Goal: Task Accomplishment & Management: Use online tool/utility

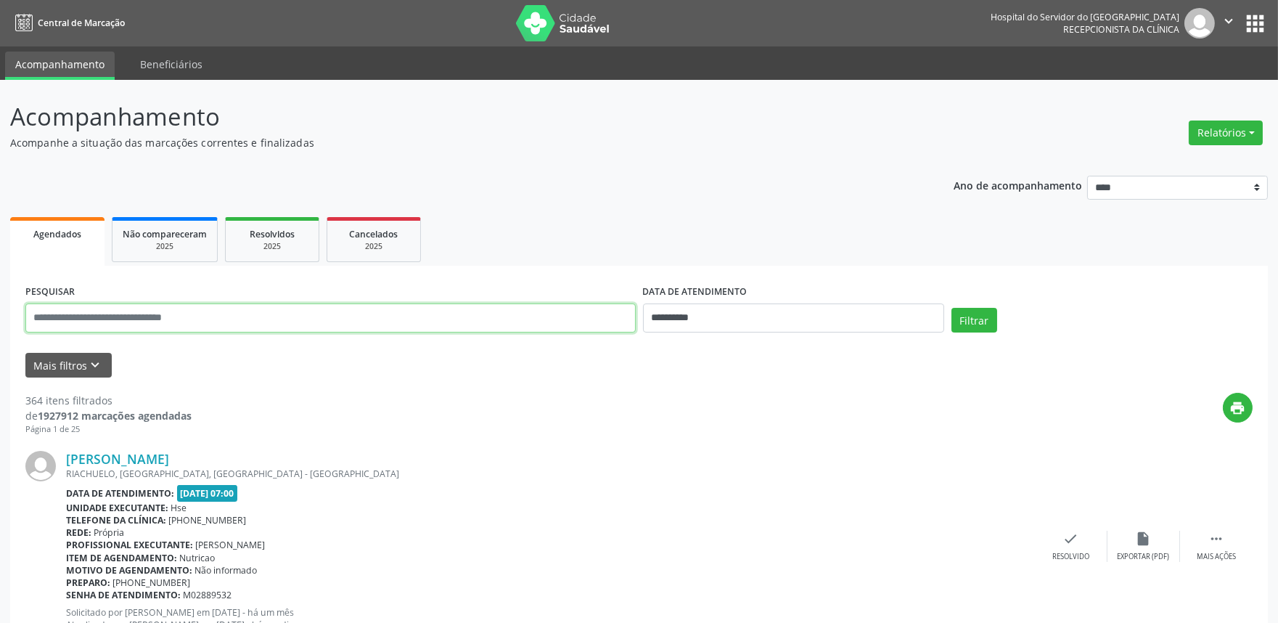
click at [279, 321] on input "text" at bounding box center [330, 317] width 610 height 29
click at [539, 234] on ul "Agendados Não compareceram 2025 Resolvidos 2025 Cancelados 2025" at bounding box center [639, 239] width 1258 height 52
click at [81, 353] on button "Mais filtros keyboard_arrow_down" at bounding box center [68, 365] width 86 height 25
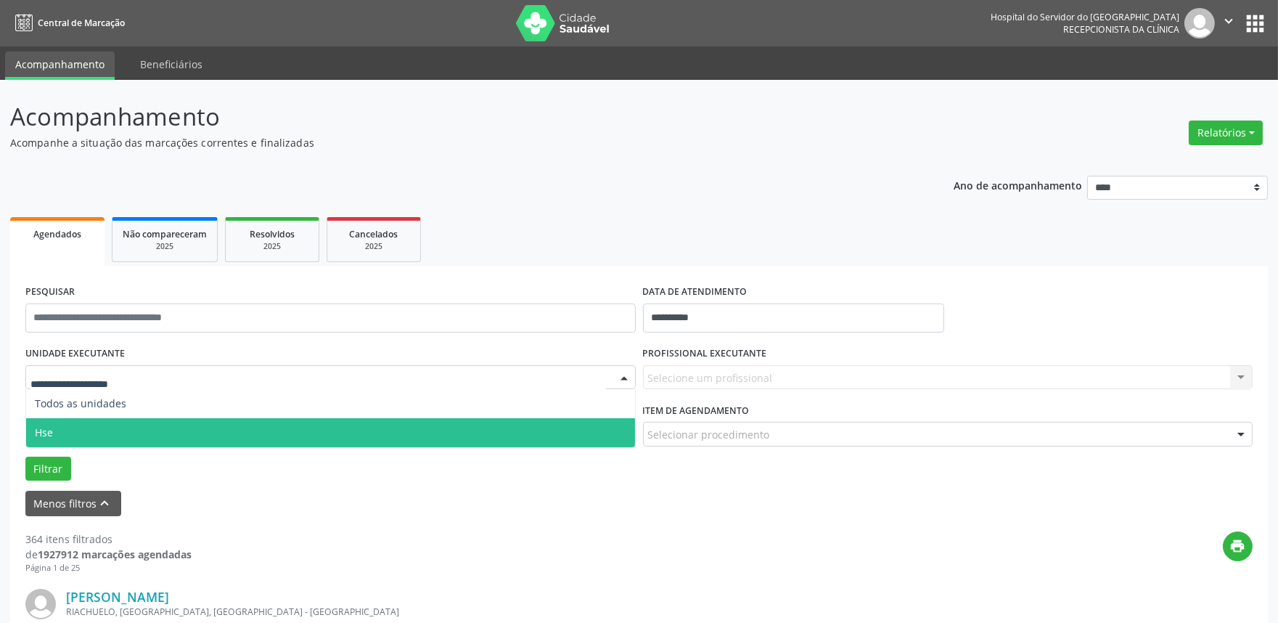
click at [91, 438] on span "Hse" at bounding box center [330, 432] width 609 height 29
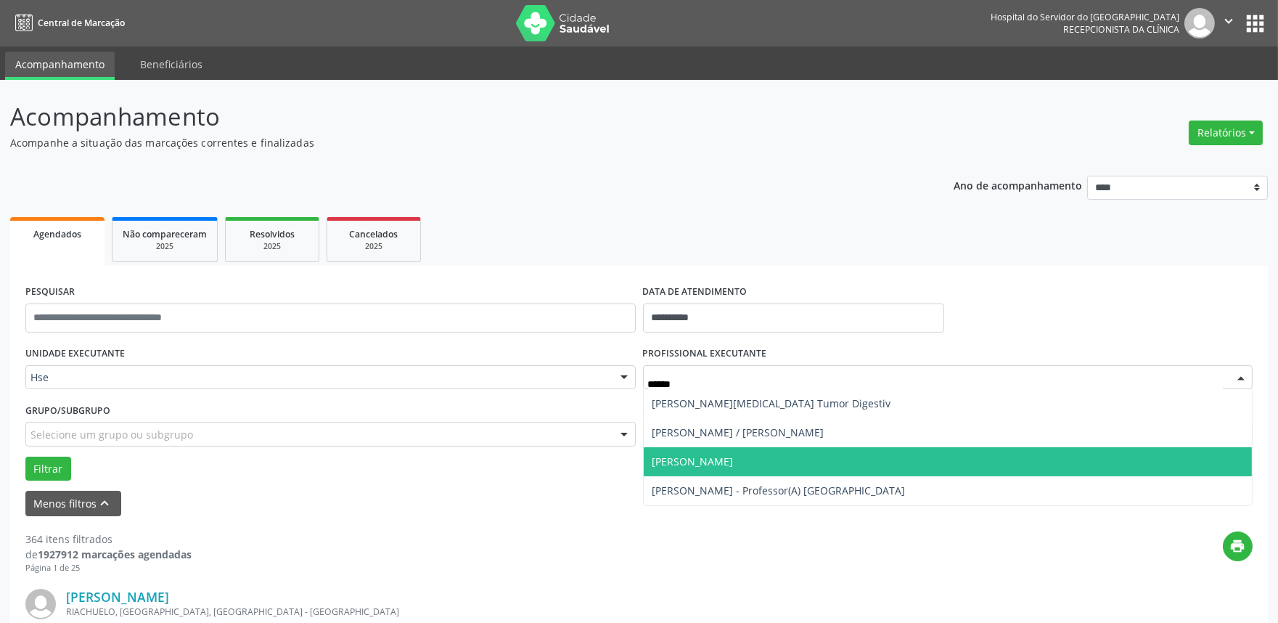
click at [734, 458] on span "[PERSON_NAME]" at bounding box center [693, 461] width 81 height 14
type input "********"
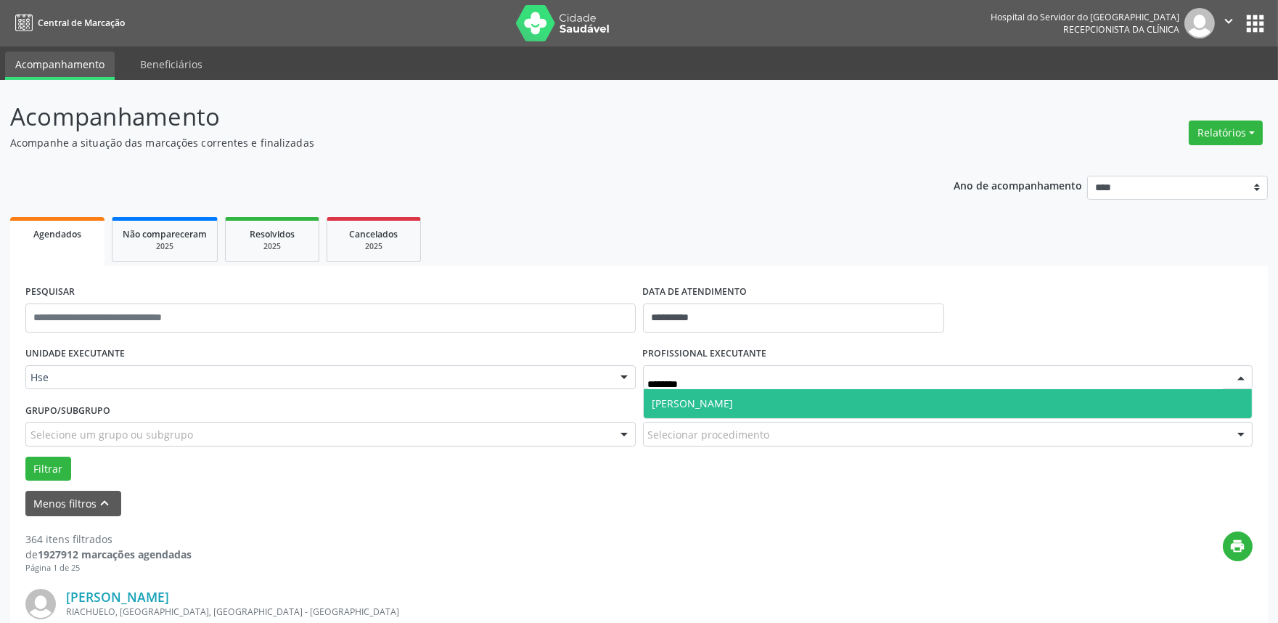
click at [734, 401] on span "[PERSON_NAME]" at bounding box center [693, 403] width 81 height 14
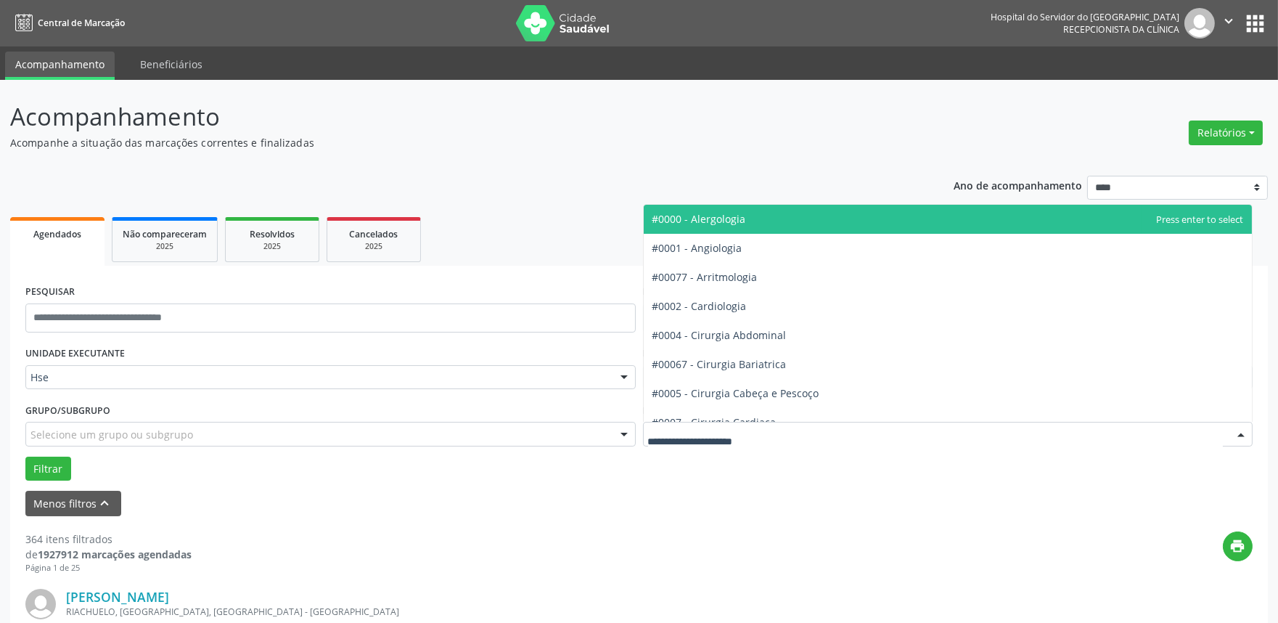
click at [778, 428] on div at bounding box center [948, 434] width 610 height 25
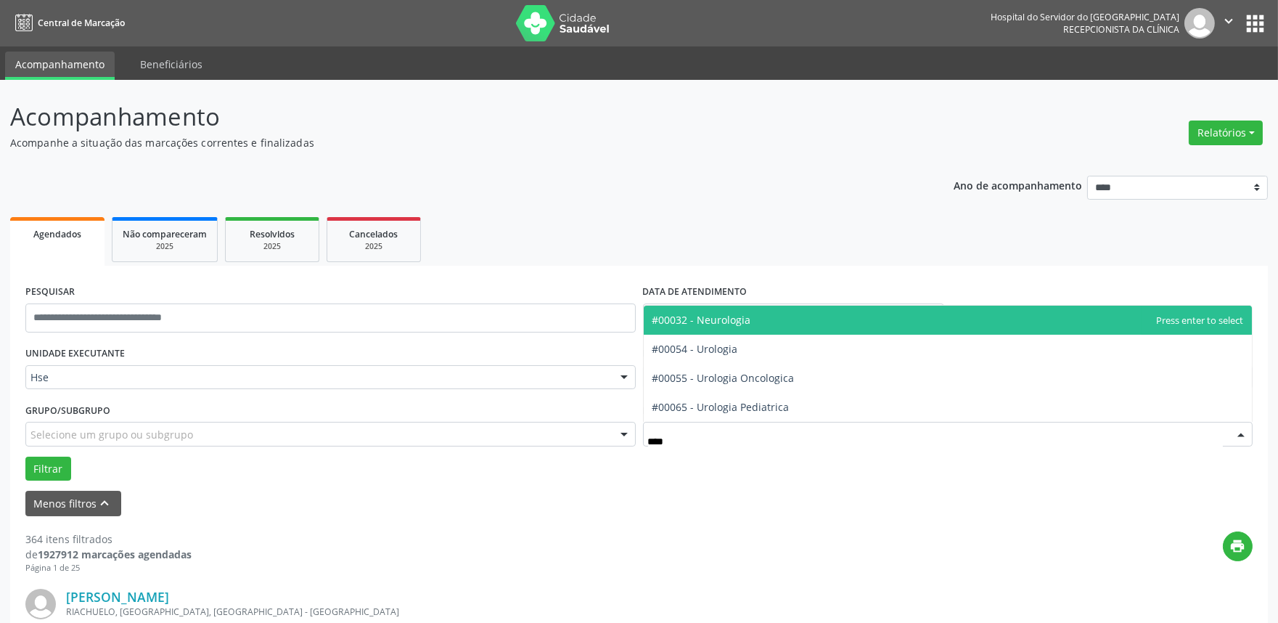
type input "*****"
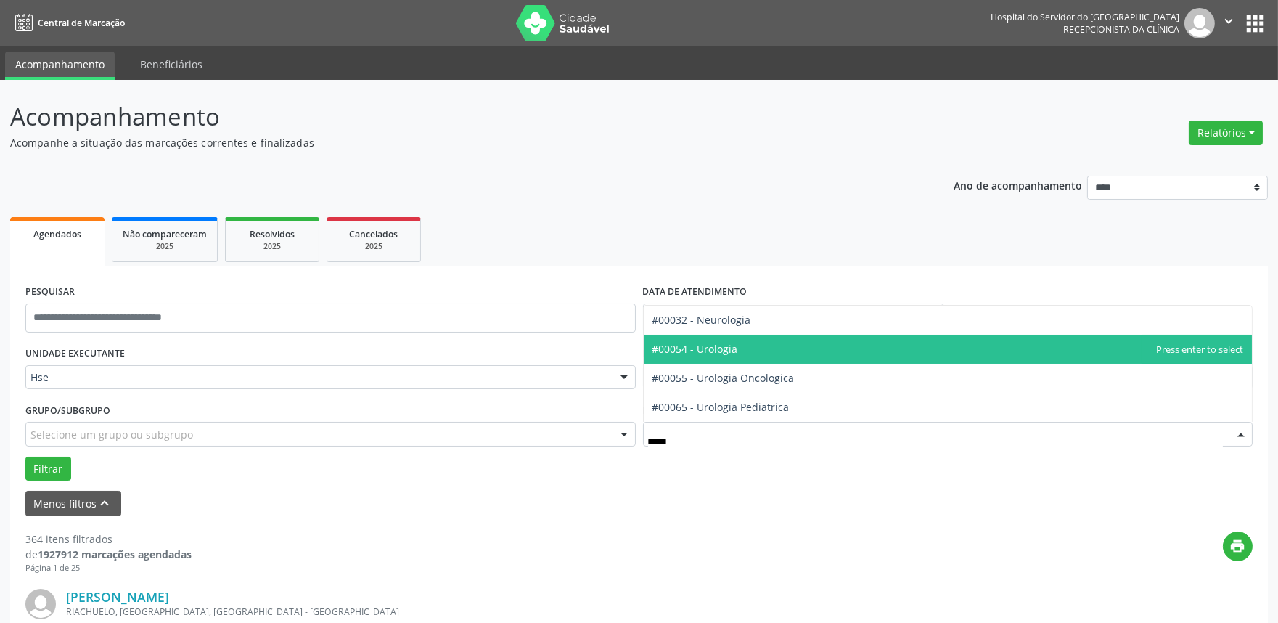
click at [726, 349] on span "#00054 - Urologia" at bounding box center [696, 349] width 86 height 14
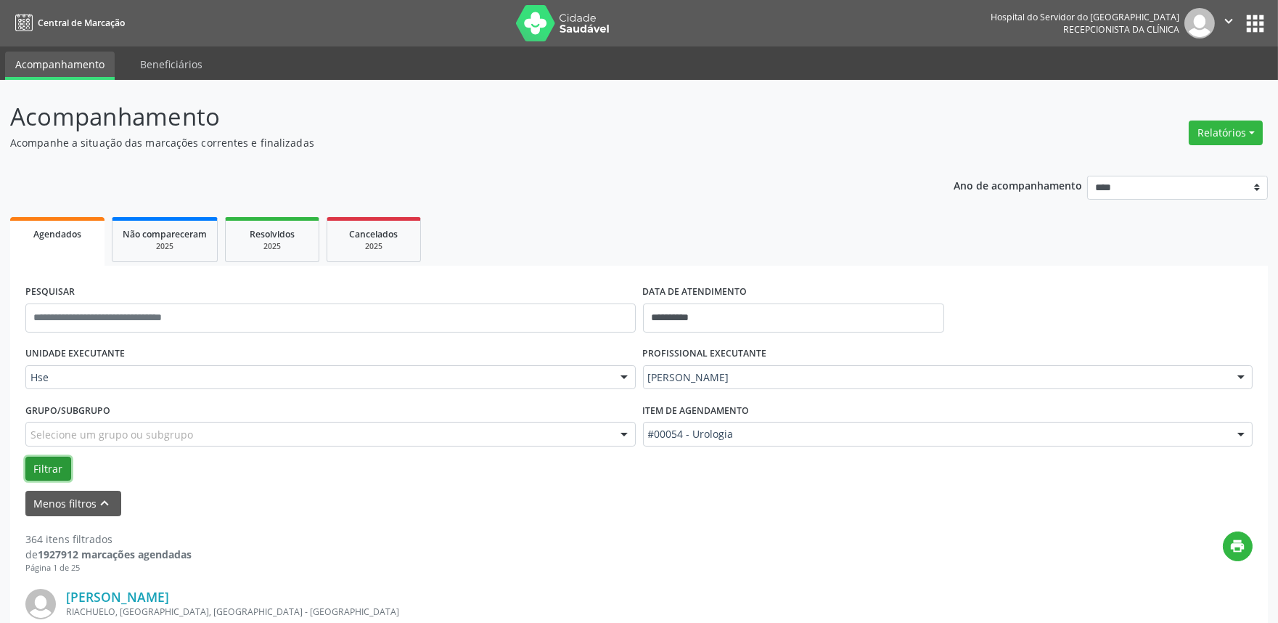
click at [52, 462] on button "Filtrar" at bounding box center [48, 469] width 46 height 25
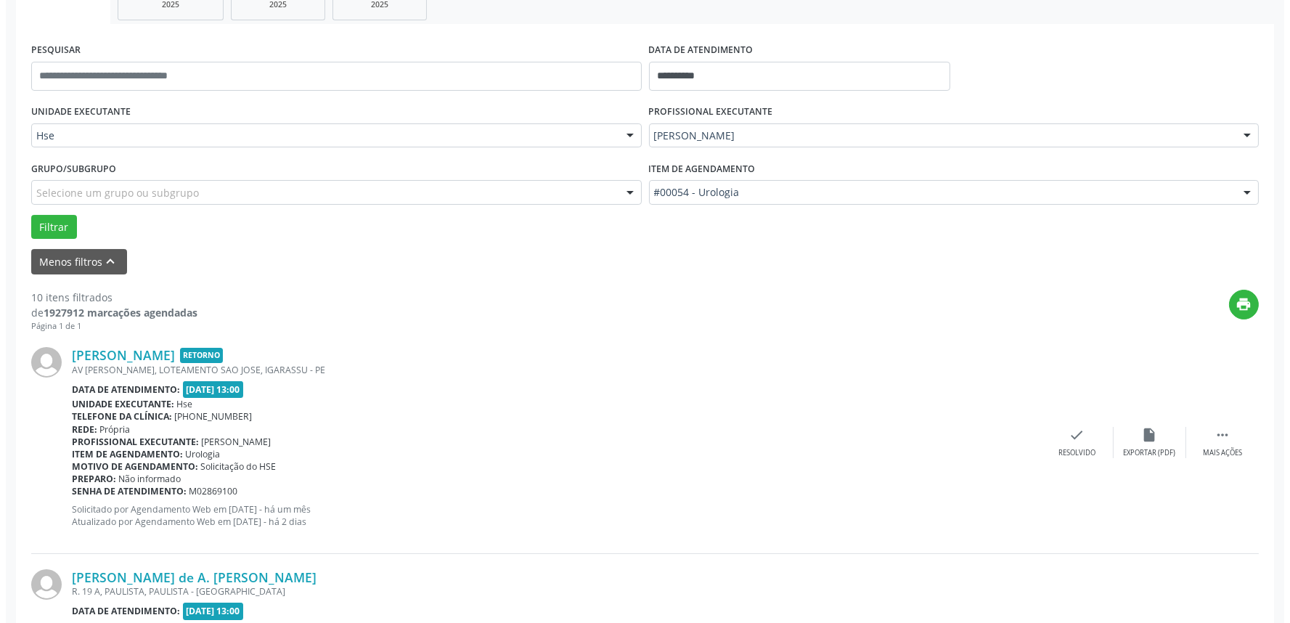
scroll to position [322, 0]
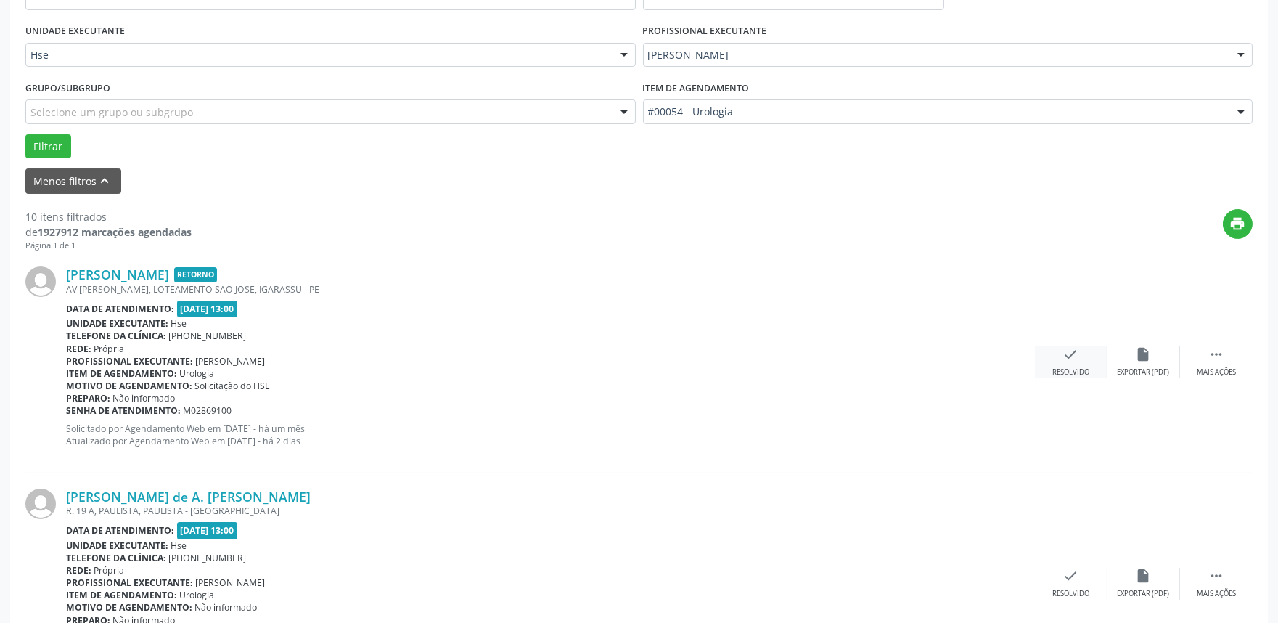
click at [1058, 361] on div "check Resolvido" at bounding box center [1071, 361] width 73 height 31
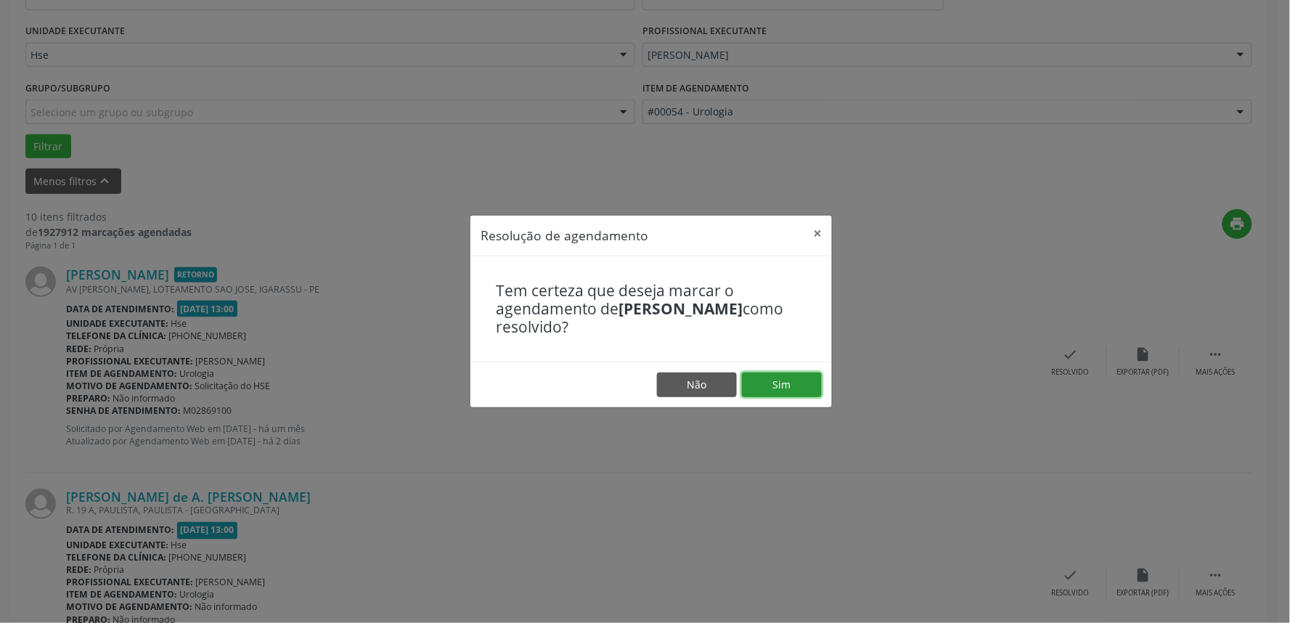
click at [795, 383] on button "Sim" at bounding box center [782, 384] width 80 height 25
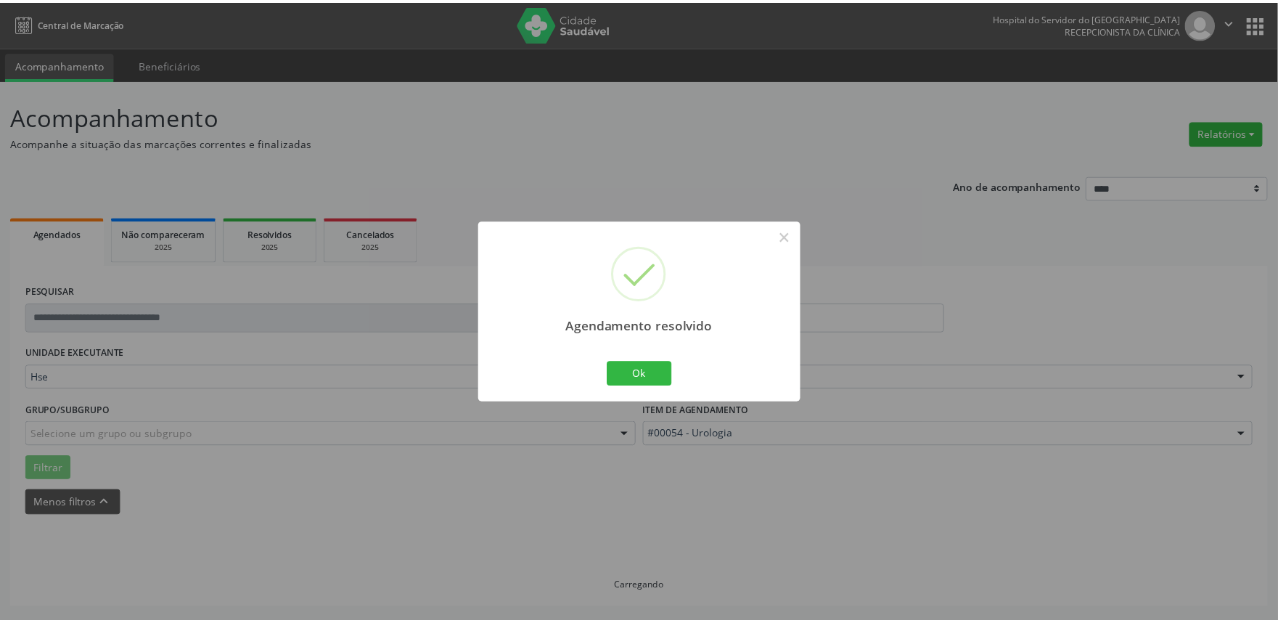
scroll to position [0, 0]
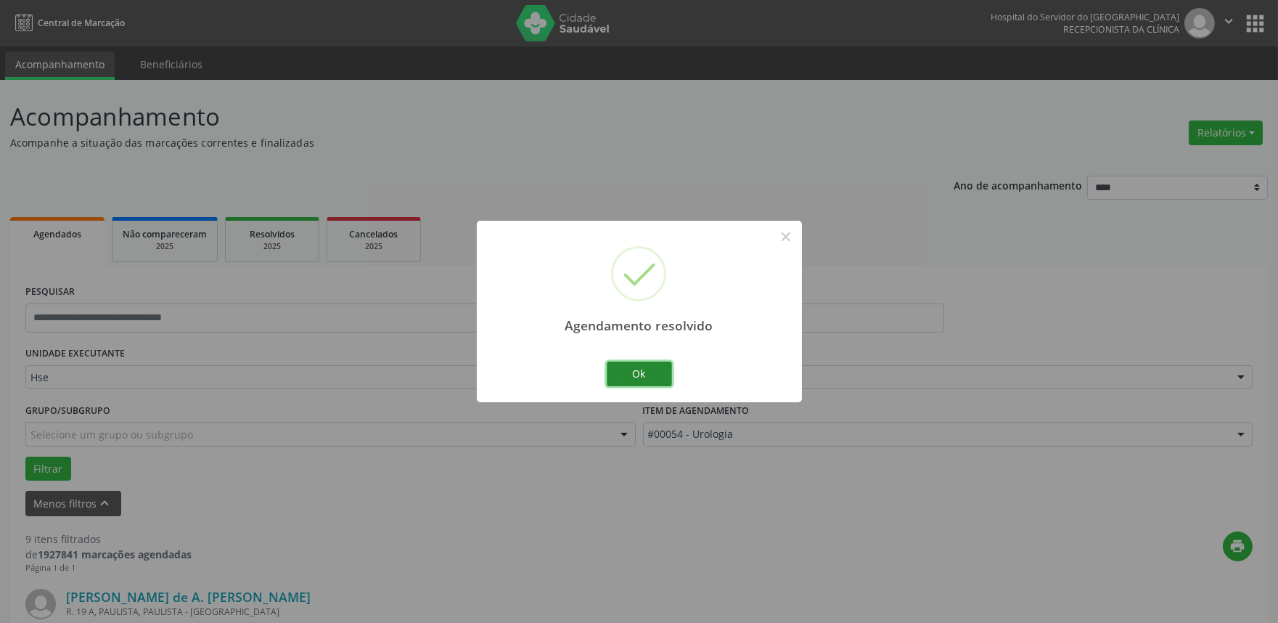
click at [639, 375] on button "Ok" at bounding box center [639, 373] width 65 height 25
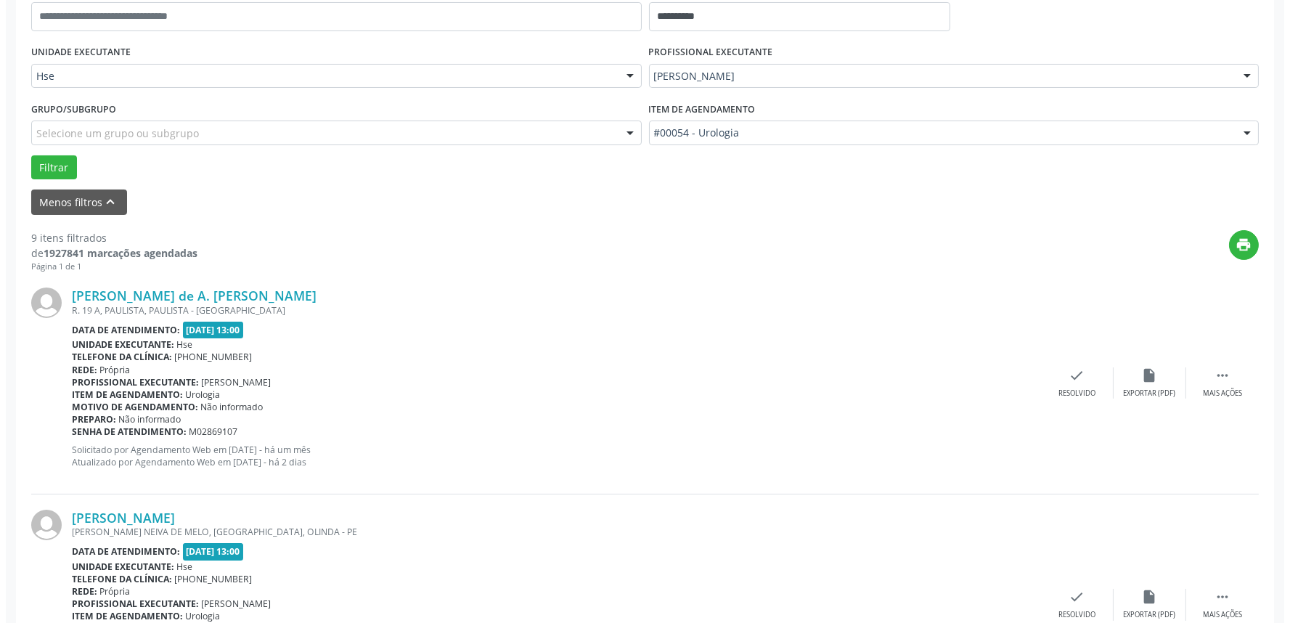
scroll to position [322, 0]
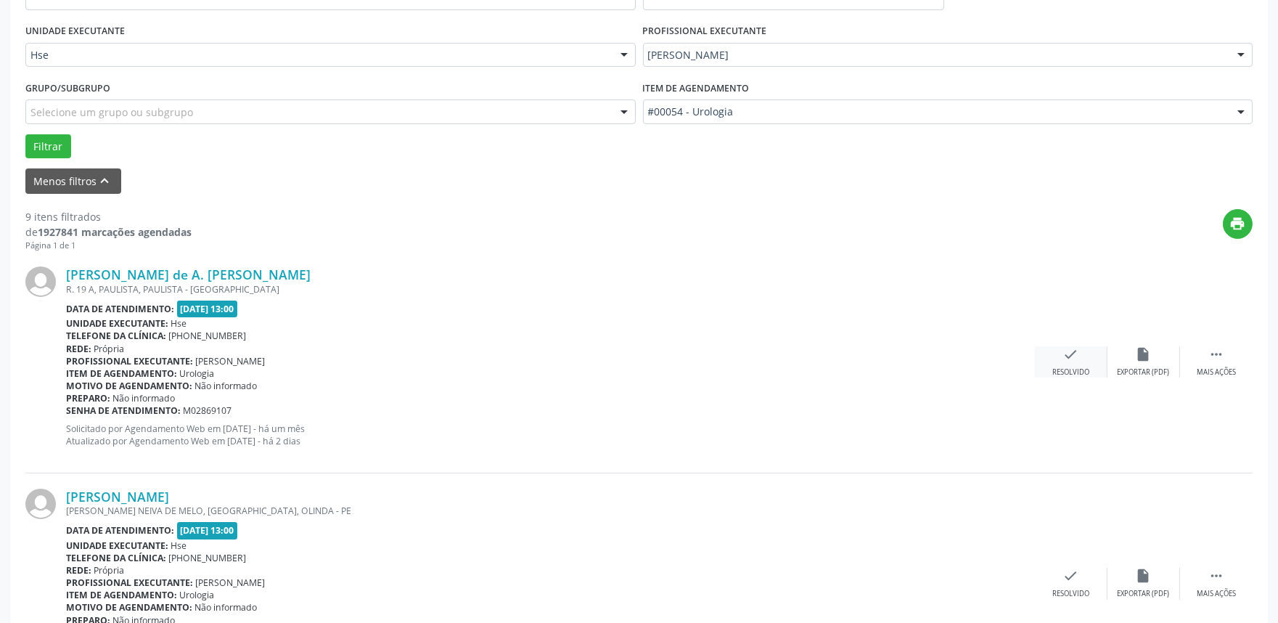
click at [1072, 363] on div "check Resolvido" at bounding box center [1071, 361] width 73 height 31
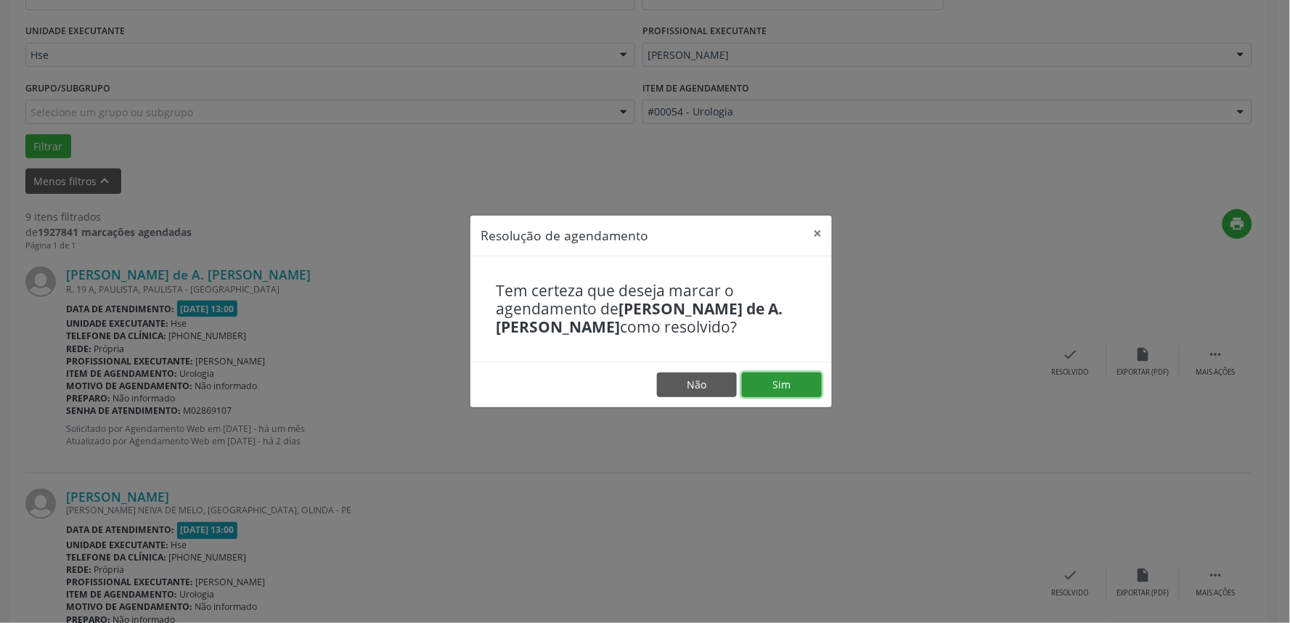
click at [788, 375] on button "Sim" at bounding box center [782, 384] width 80 height 25
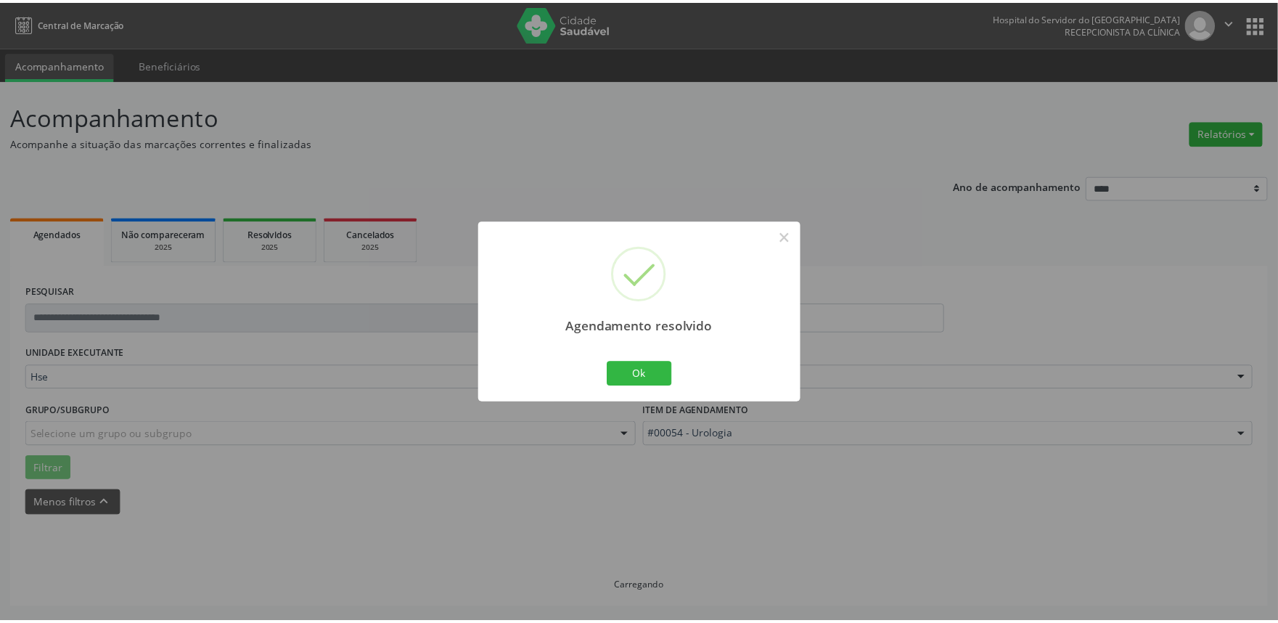
scroll to position [0, 0]
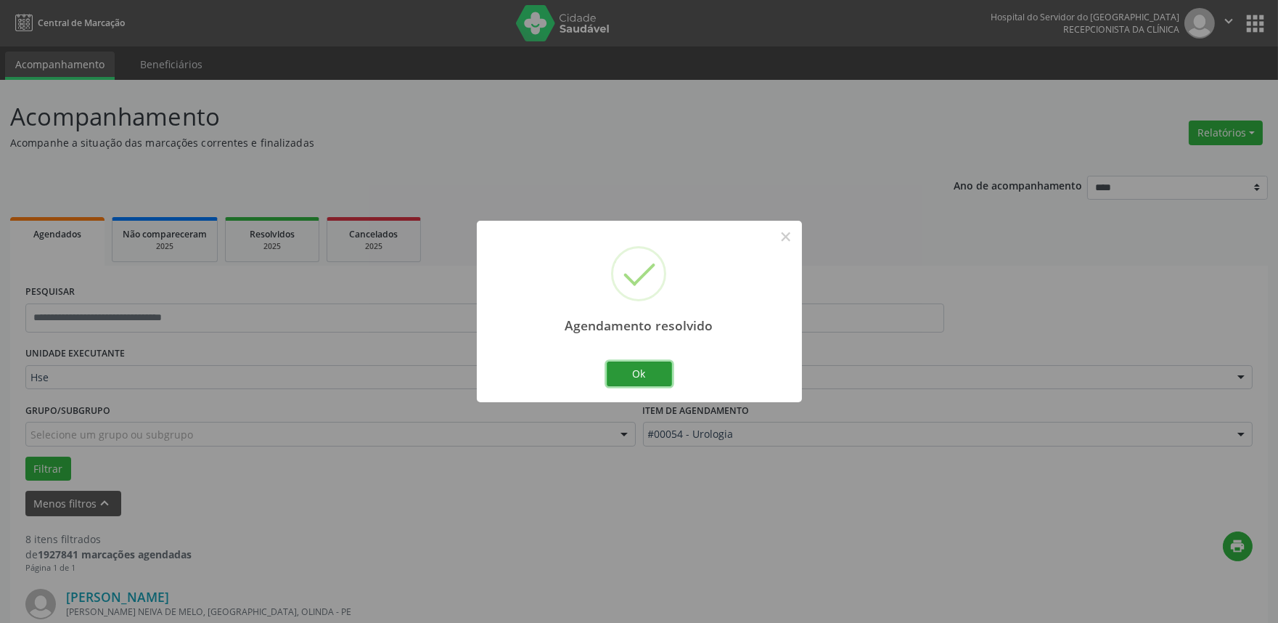
drag, startPoint x: 651, startPoint y: 371, endPoint x: 671, endPoint y: 371, distance: 20.3
click at [650, 371] on button "Ok" at bounding box center [639, 373] width 65 height 25
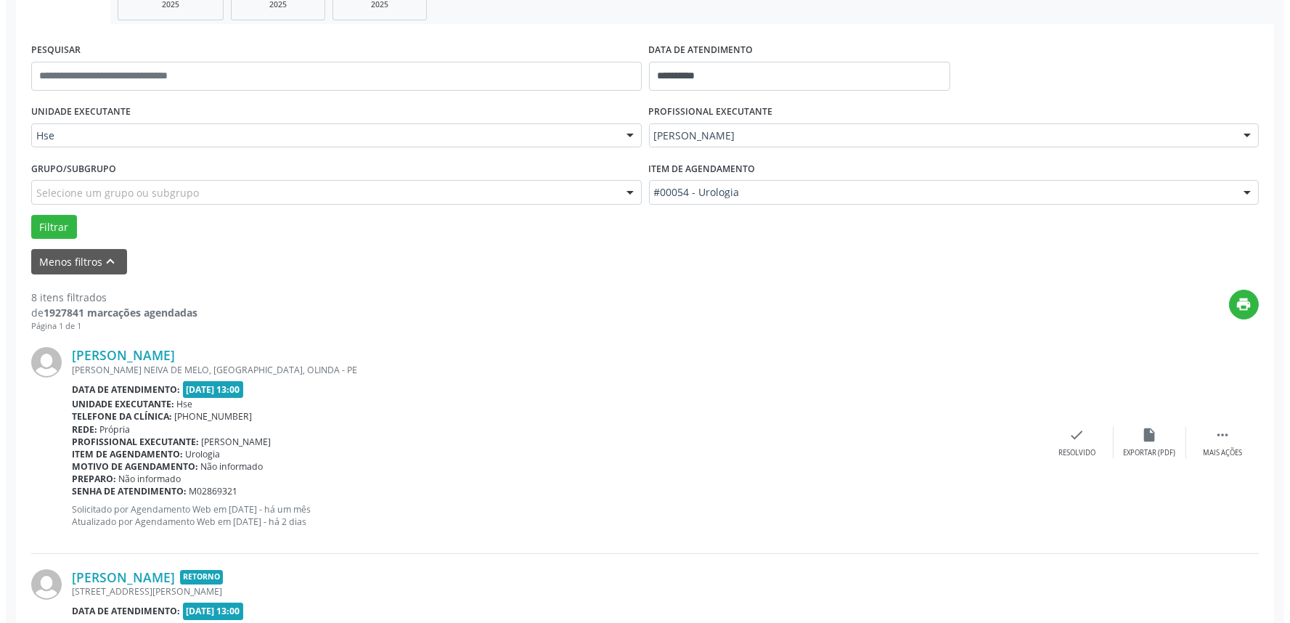
scroll to position [322, 0]
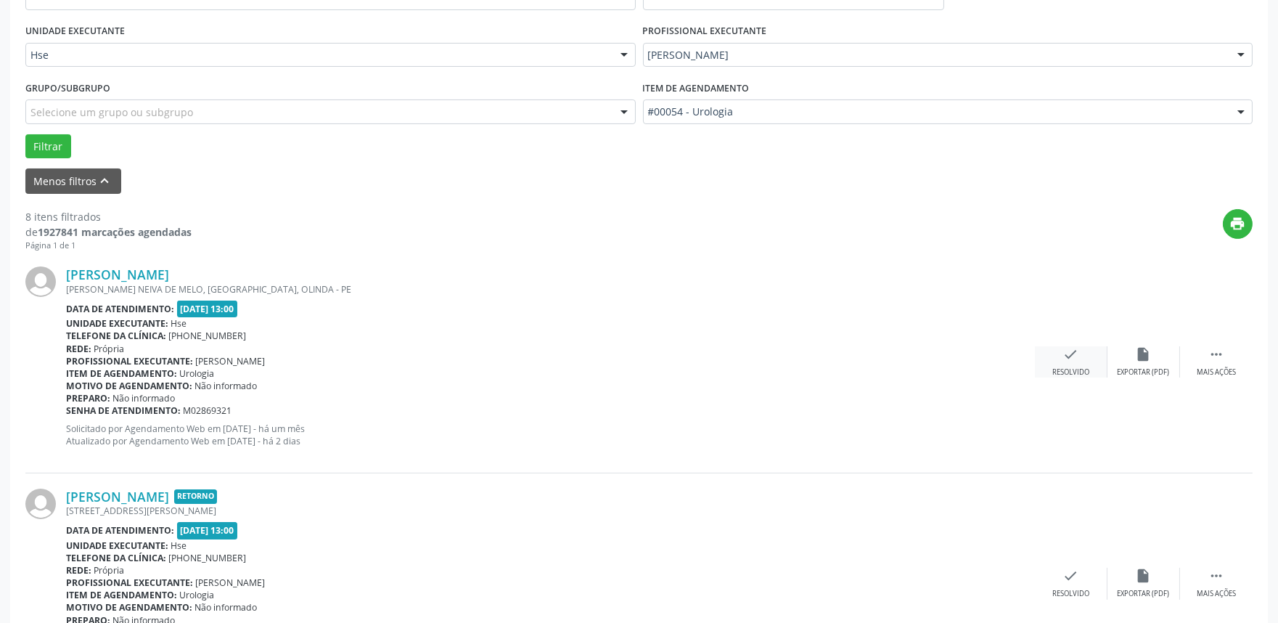
click at [1079, 367] on div "Resolvido" at bounding box center [1071, 372] width 37 height 10
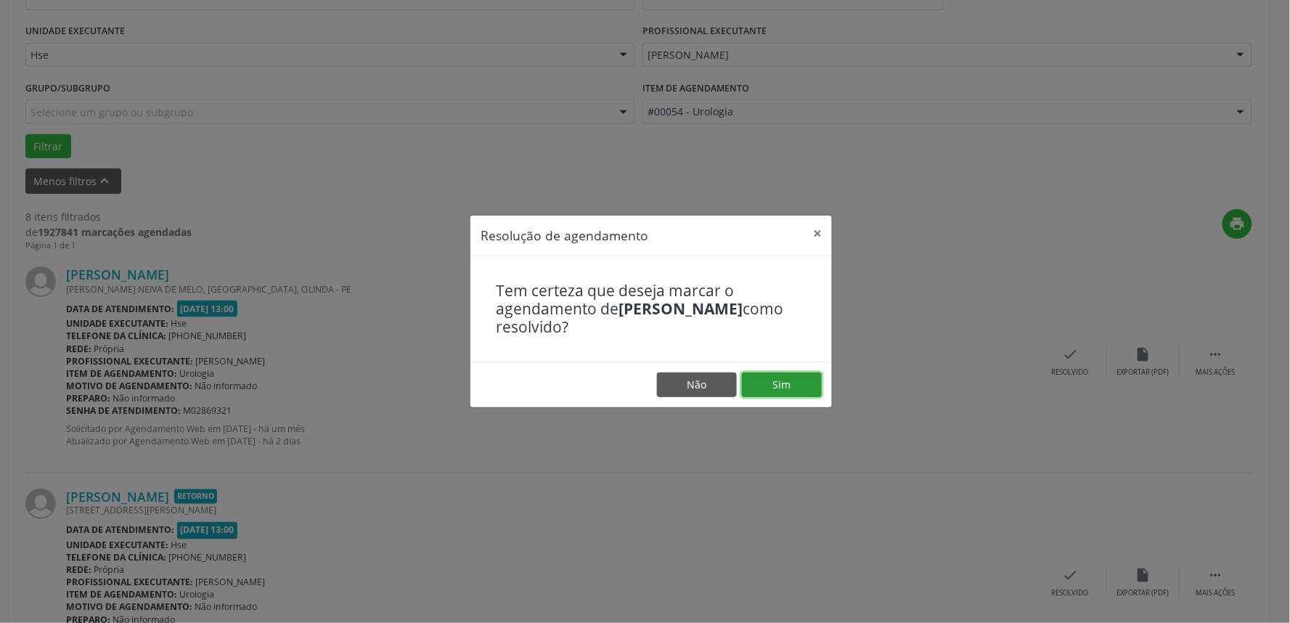
click at [796, 380] on button "Sim" at bounding box center [782, 384] width 80 height 25
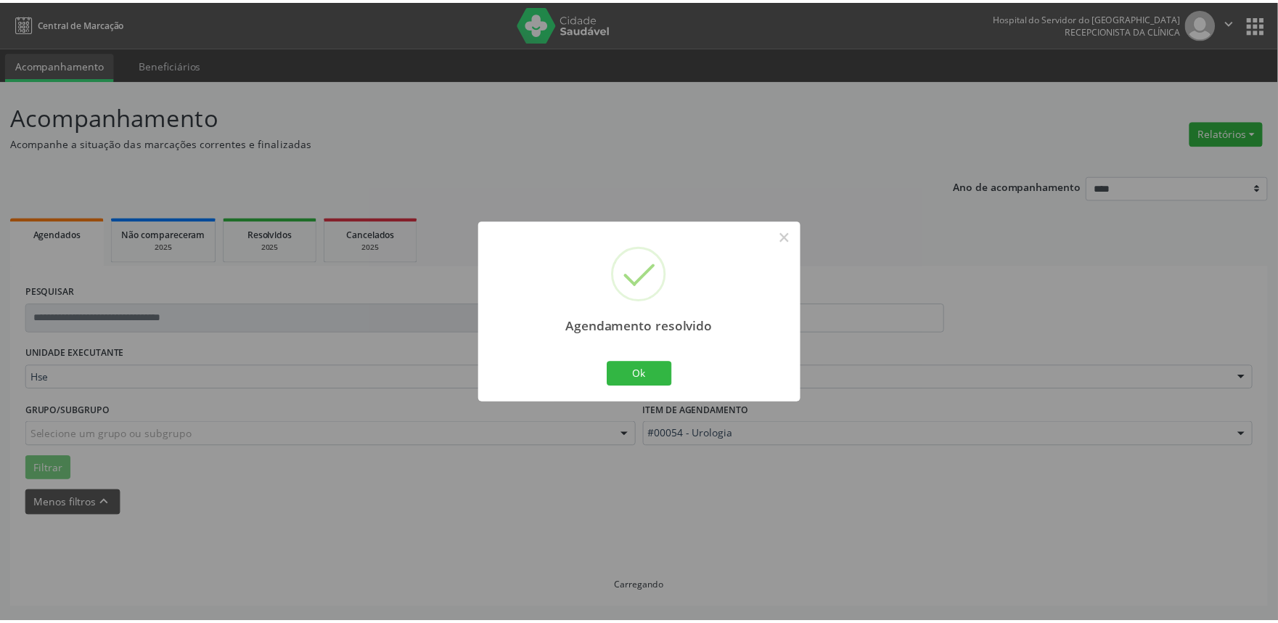
scroll to position [0, 0]
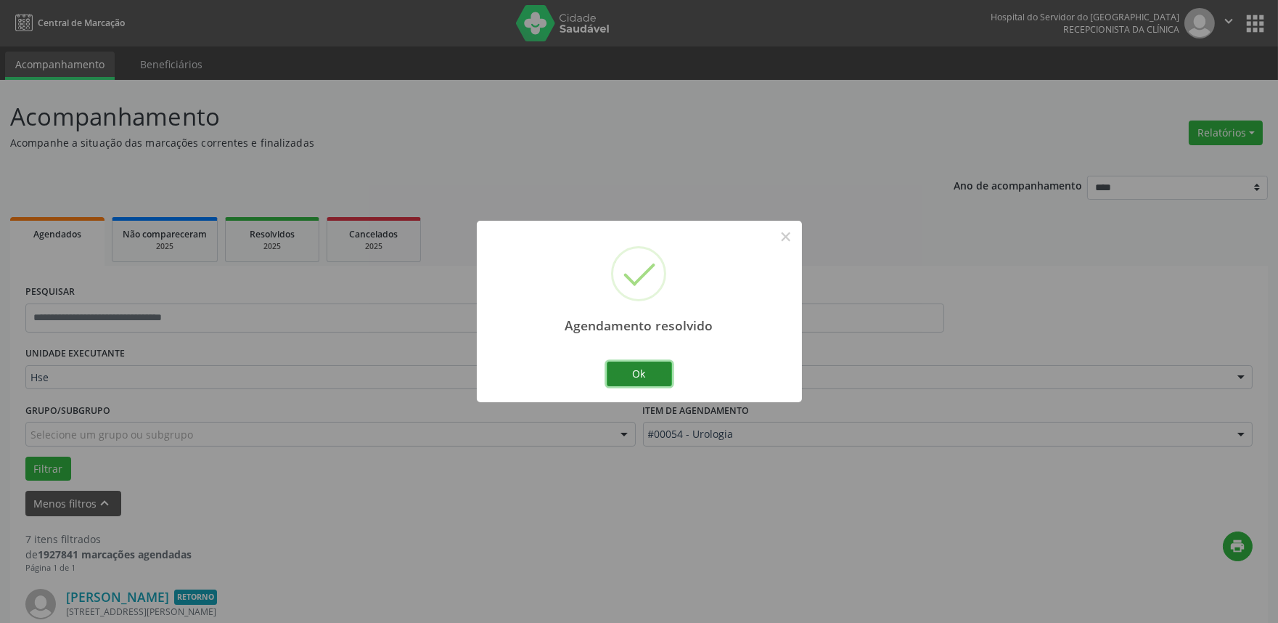
click at [648, 366] on button "Ok" at bounding box center [639, 373] width 65 height 25
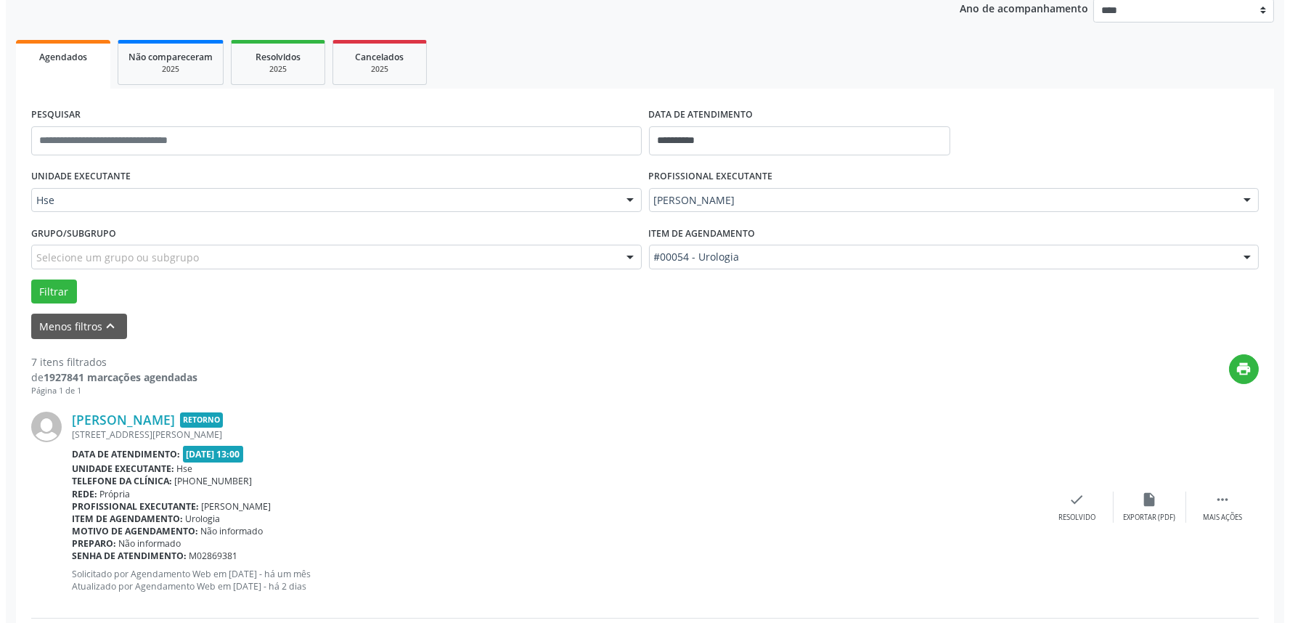
scroll to position [242, 0]
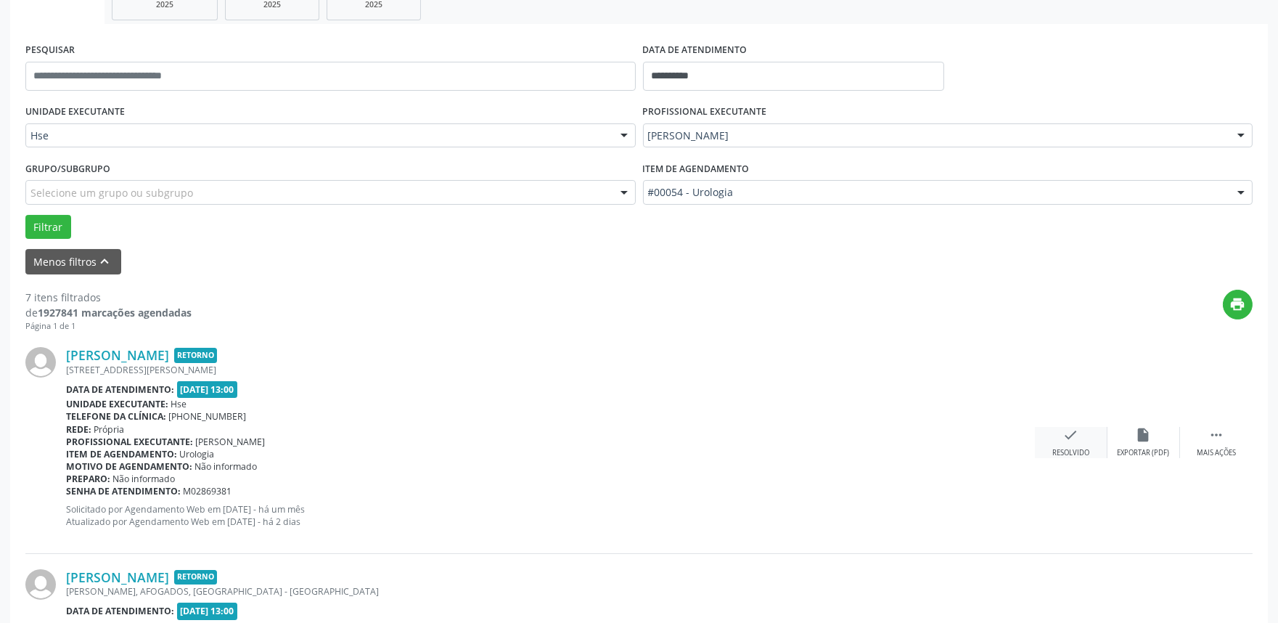
click at [1067, 444] on div "check Resolvido" at bounding box center [1071, 442] width 73 height 31
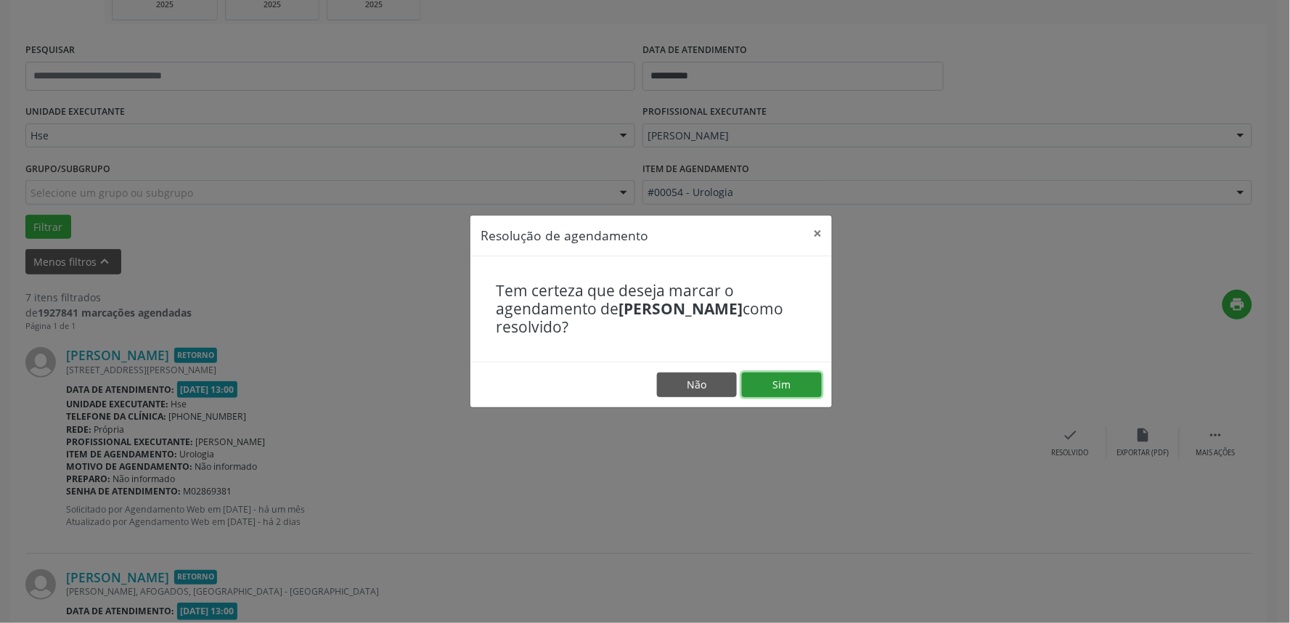
click at [786, 380] on button "Sim" at bounding box center [782, 384] width 80 height 25
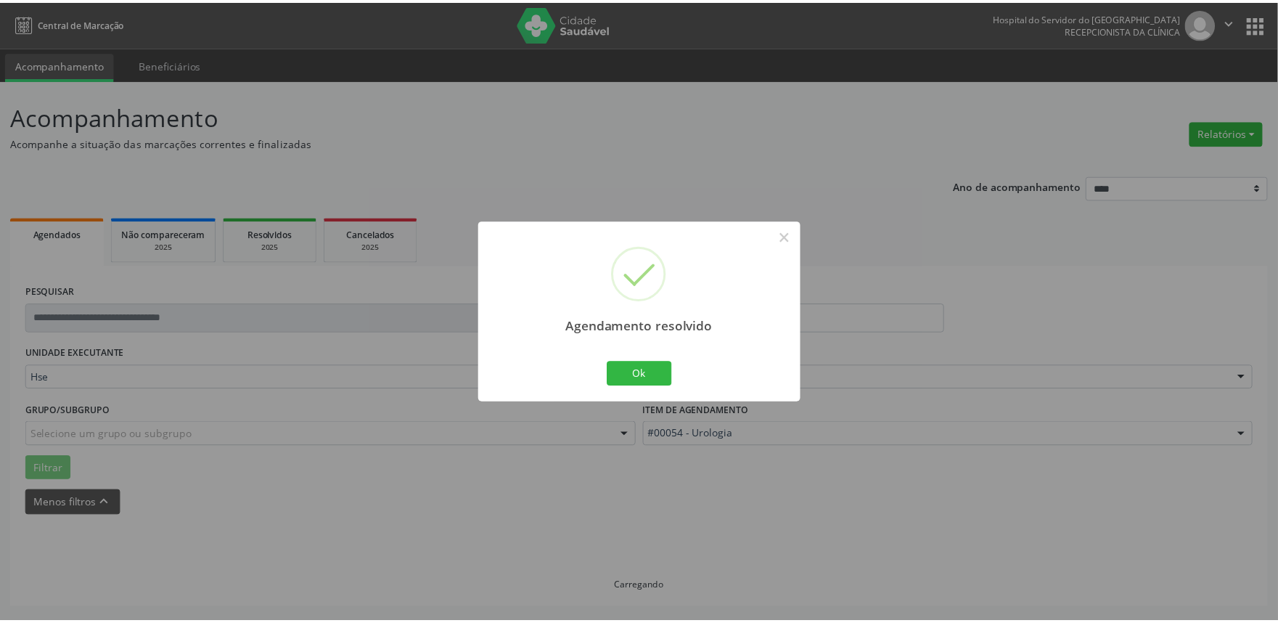
scroll to position [0, 0]
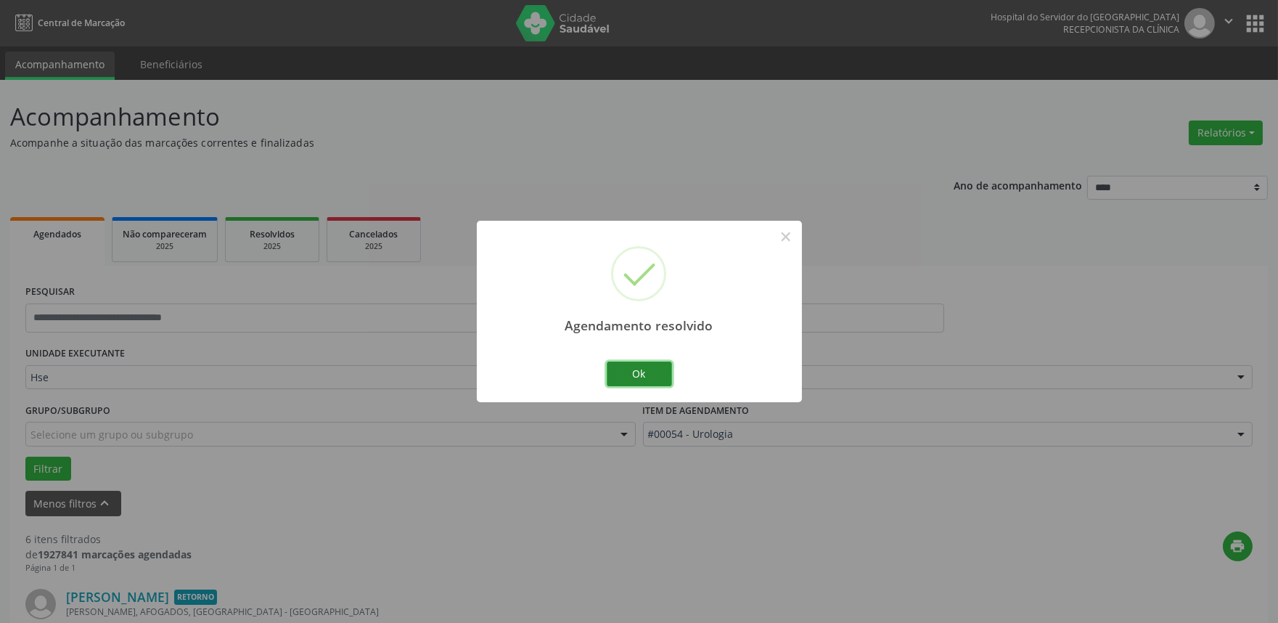
click at [632, 370] on button "Ok" at bounding box center [639, 373] width 65 height 25
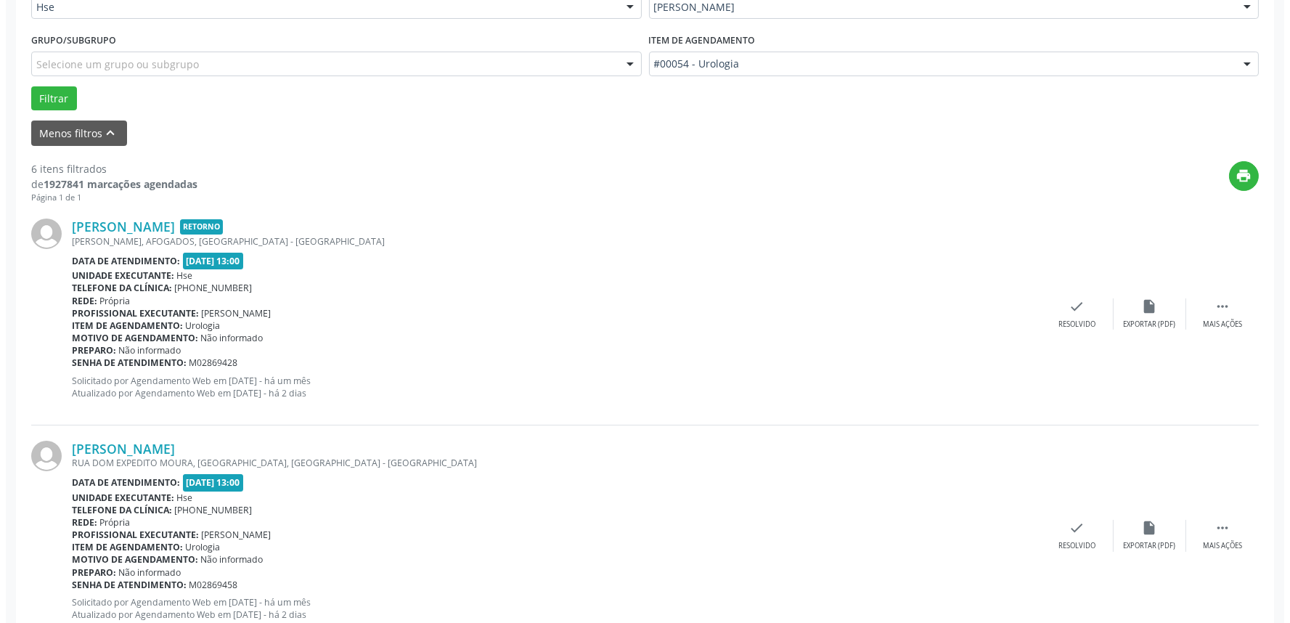
scroll to position [403, 0]
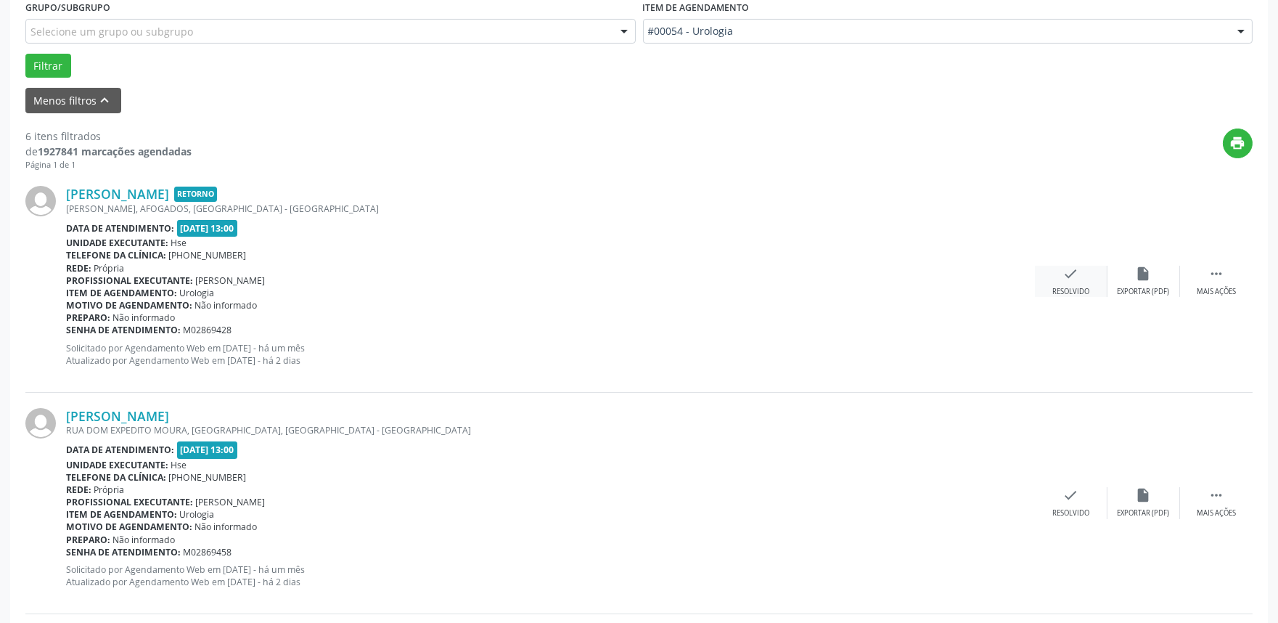
click at [1062, 274] on div "check Resolvido" at bounding box center [1071, 281] width 73 height 31
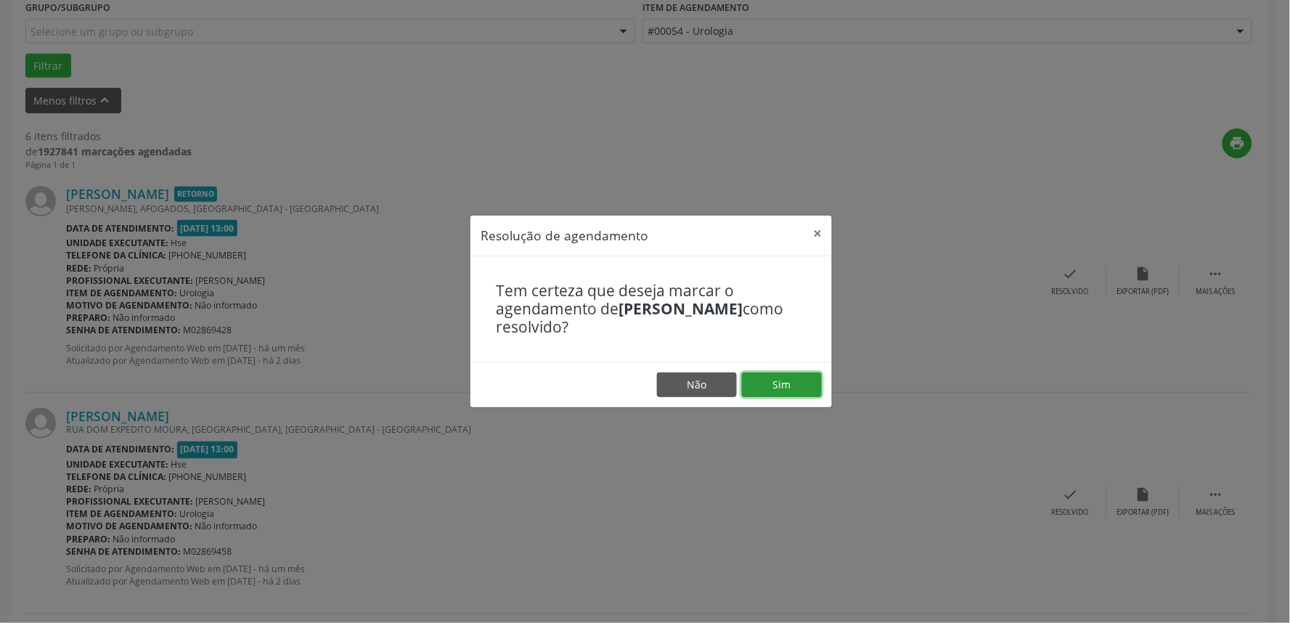
click at [783, 380] on button "Sim" at bounding box center [782, 384] width 80 height 25
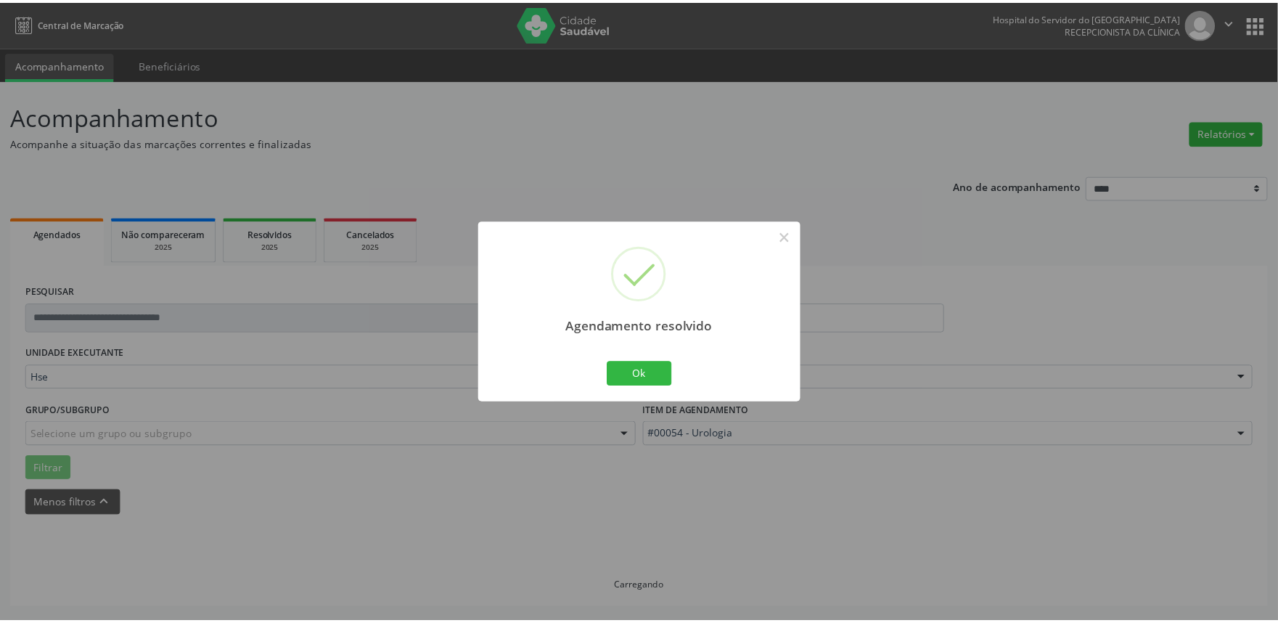
scroll to position [0, 0]
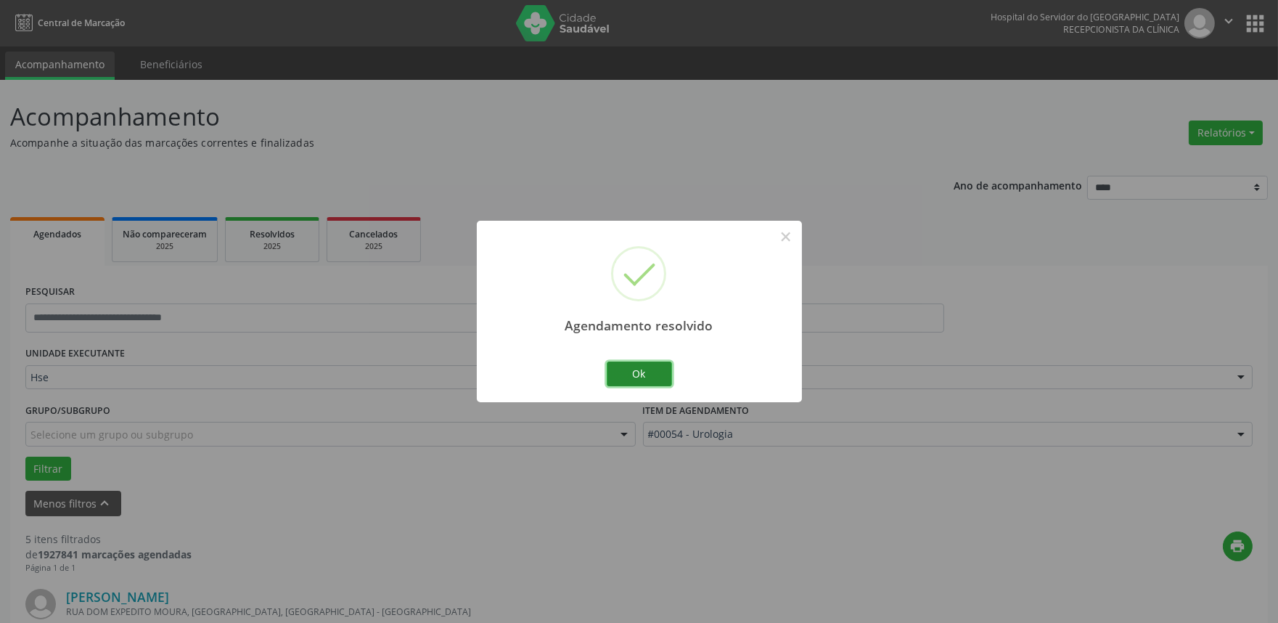
click at [608, 373] on button "Ok" at bounding box center [639, 373] width 65 height 25
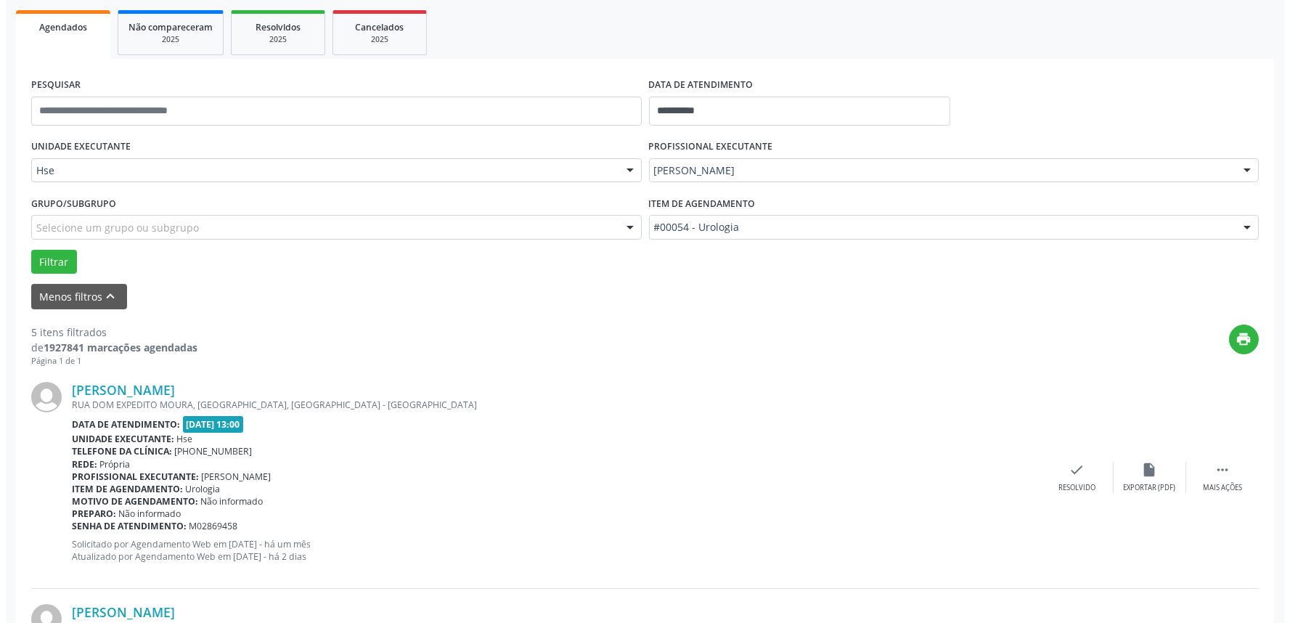
scroll to position [242, 0]
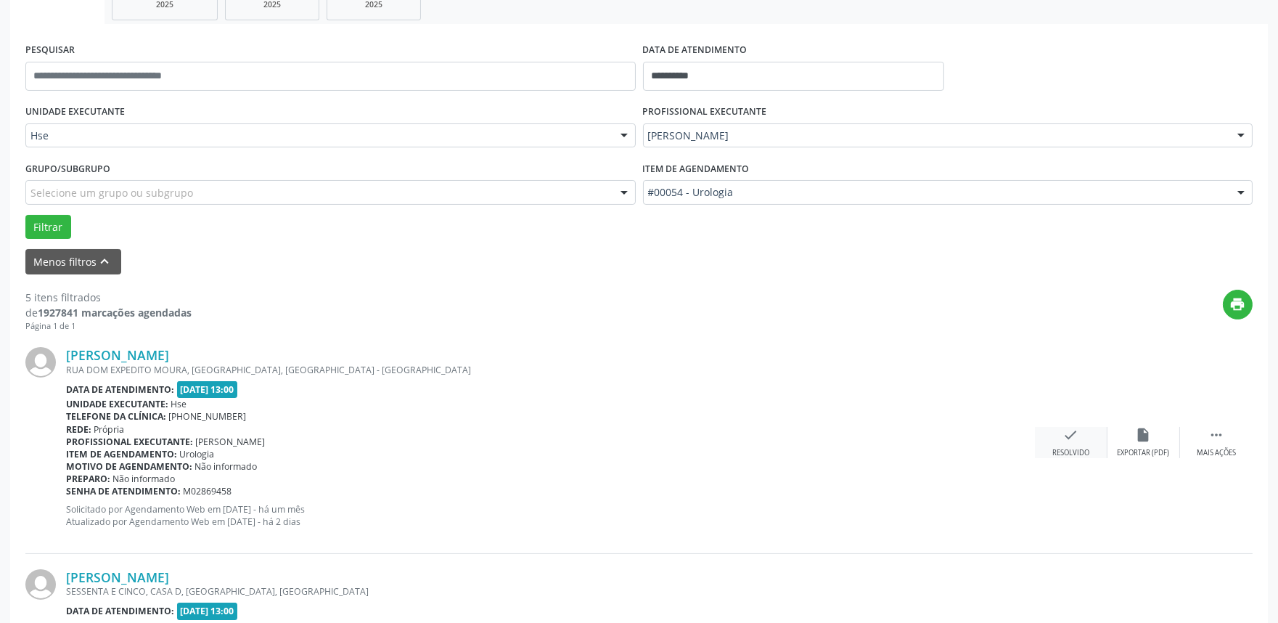
click at [1075, 441] on icon "check" at bounding box center [1071, 435] width 16 height 16
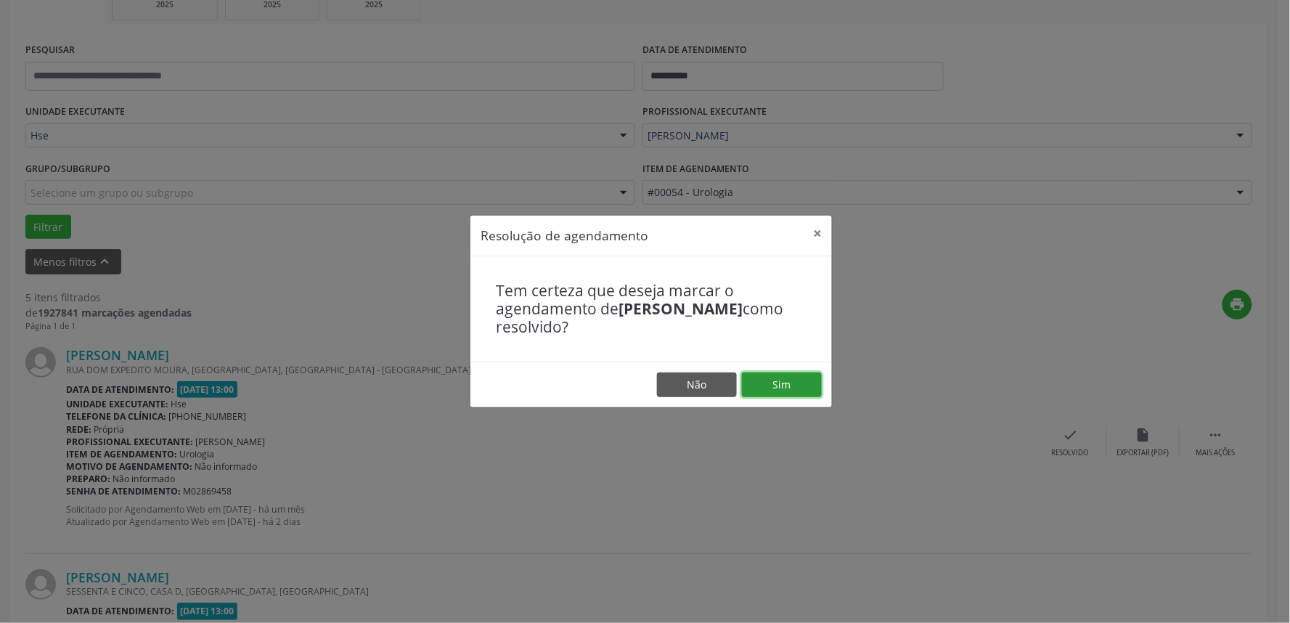
click at [784, 380] on button "Sim" at bounding box center [782, 384] width 80 height 25
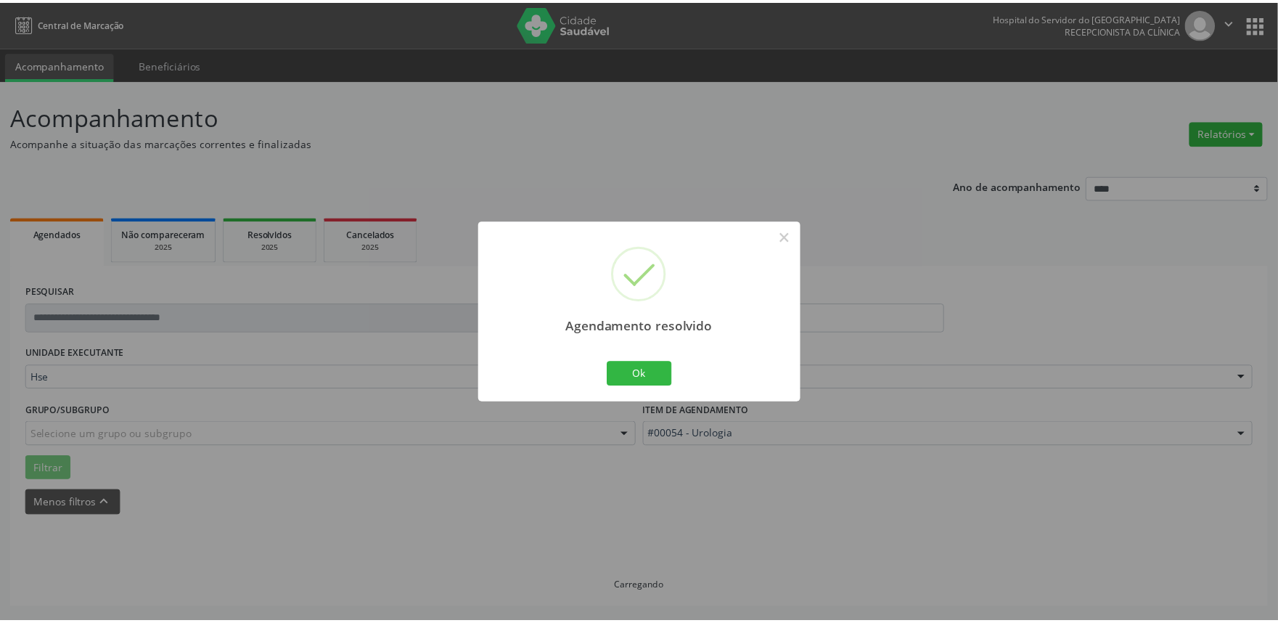
scroll to position [0, 0]
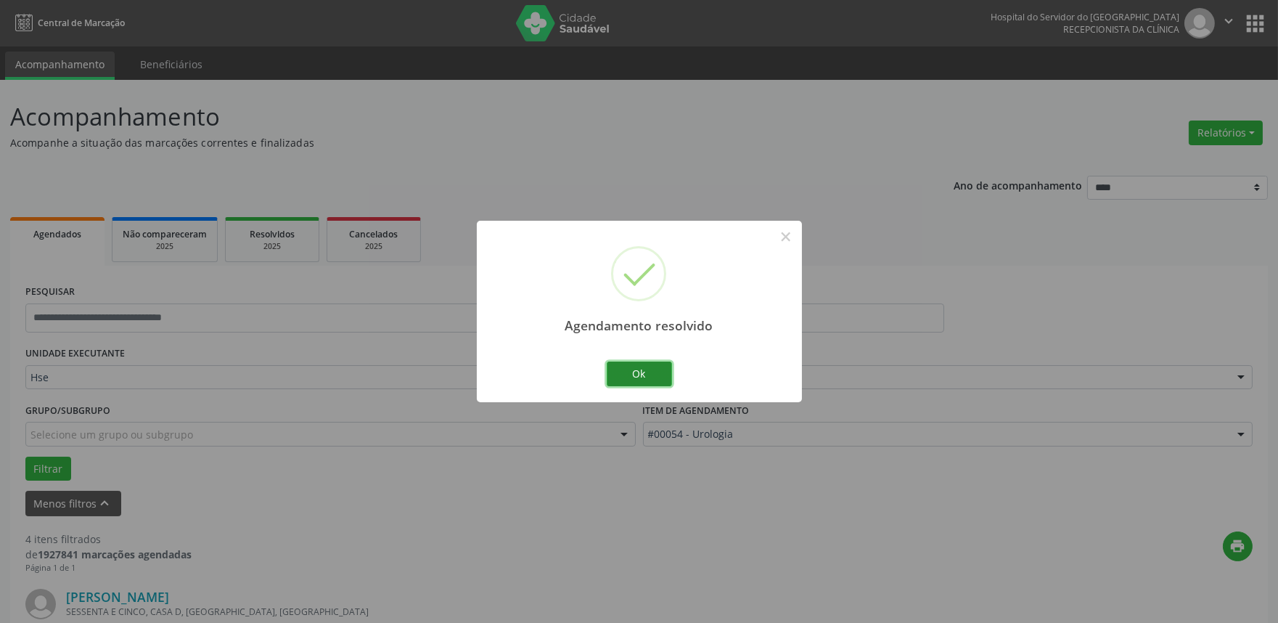
click at [642, 365] on button "Ok" at bounding box center [639, 373] width 65 height 25
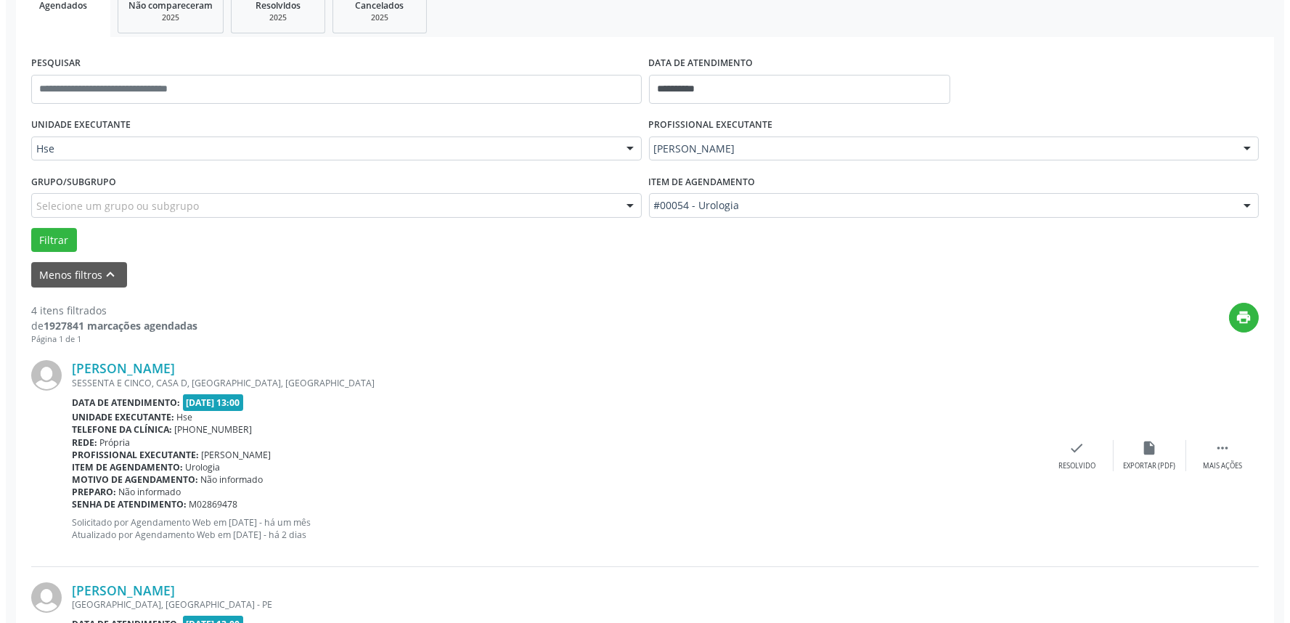
scroll to position [242, 0]
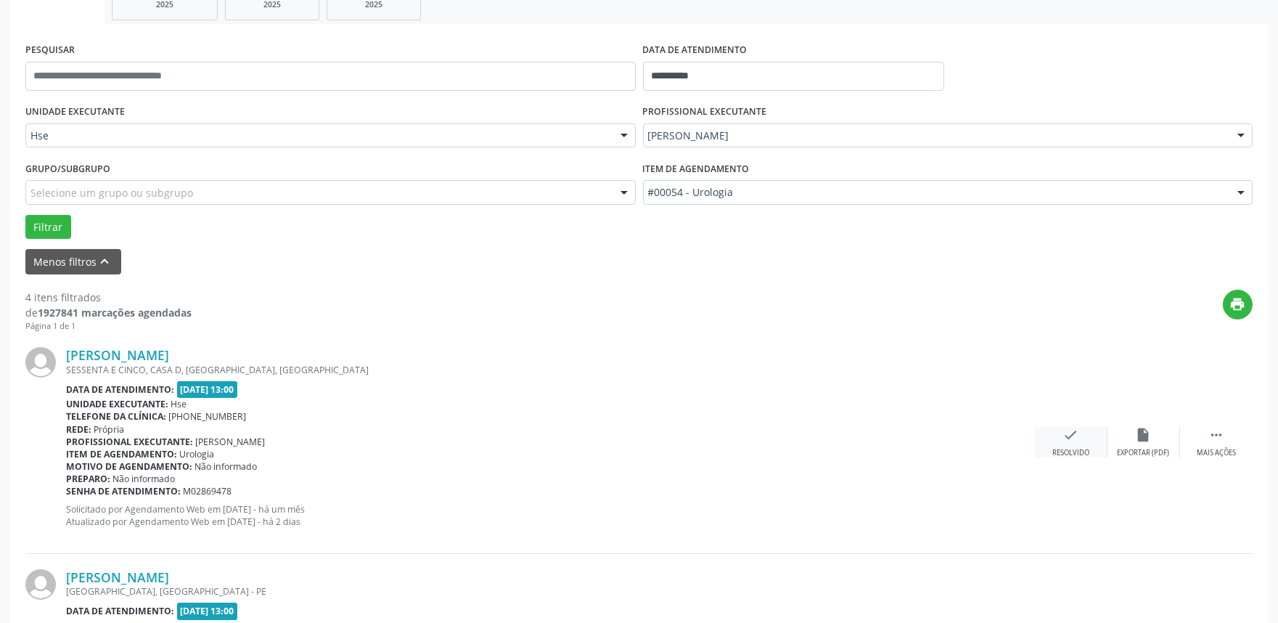
click at [1058, 438] on div "check Resolvido" at bounding box center [1071, 442] width 73 height 31
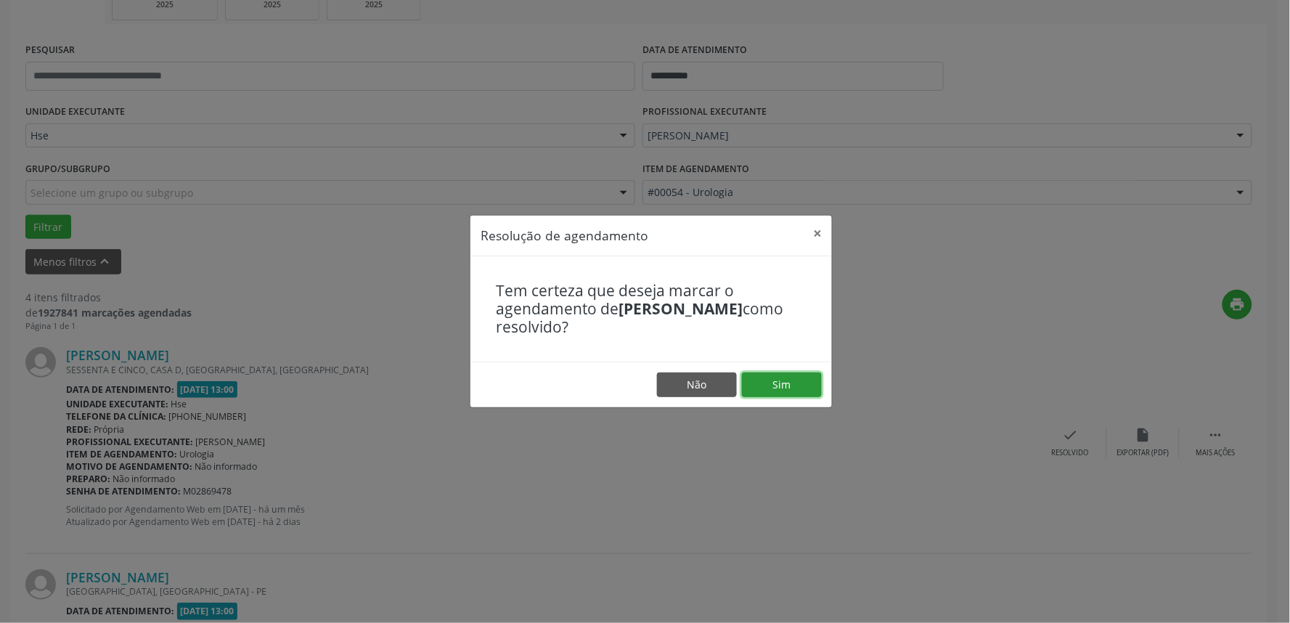
click at [788, 383] on button "Sim" at bounding box center [782, 384] width 80 height 25
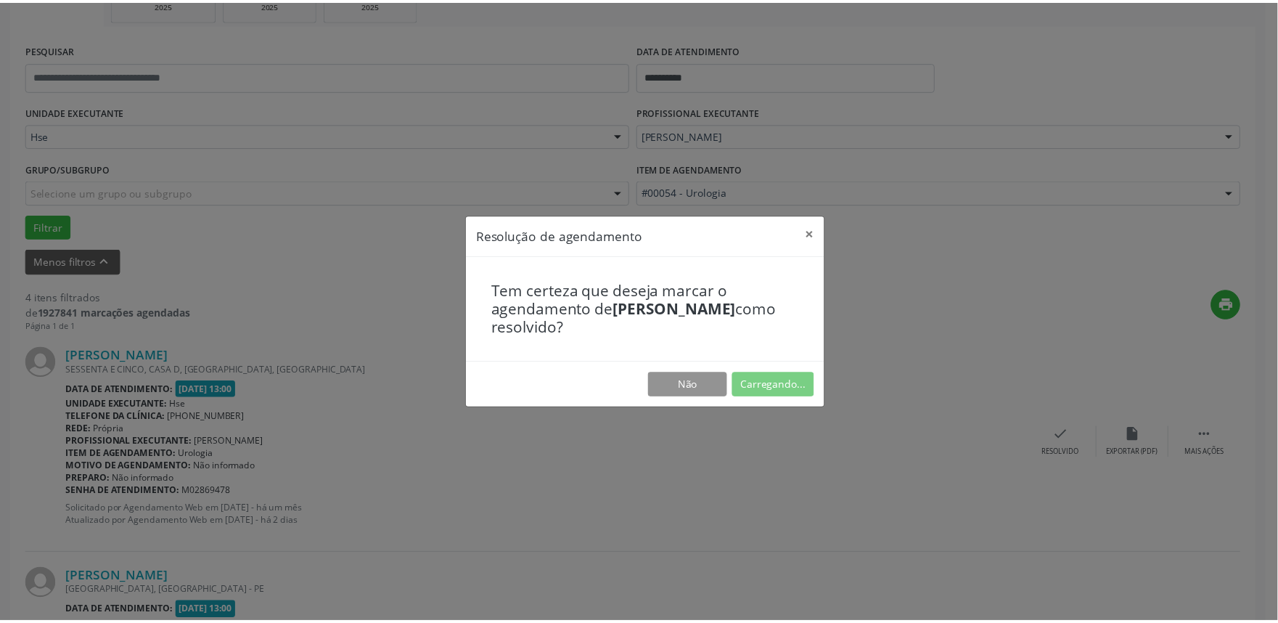
scroll to position [0, 0]
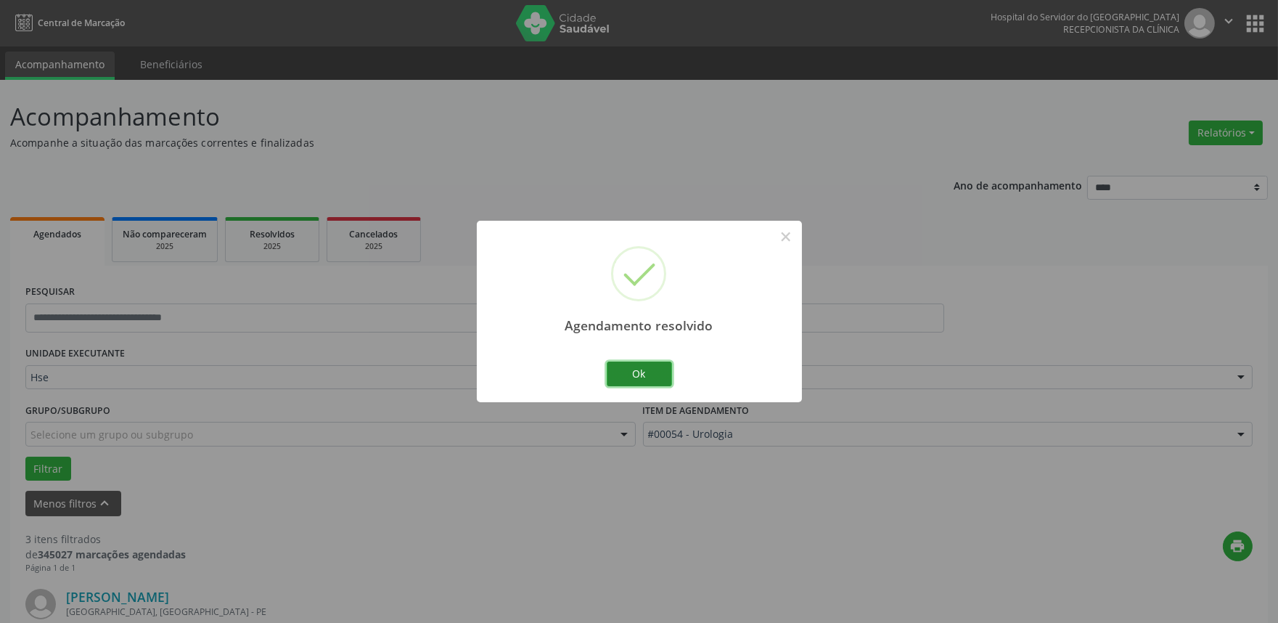
click at [637, 372] on button "Ok" at bounding box center [639, 373] width 65 height 25
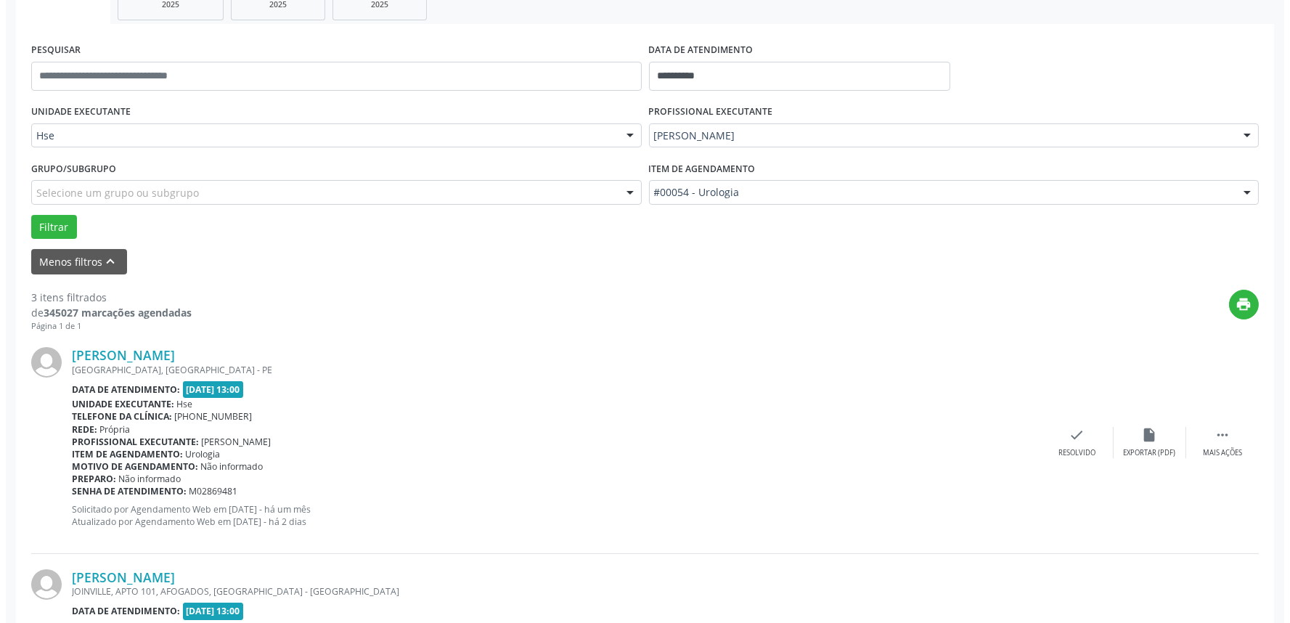
scroll to position [322, 0]
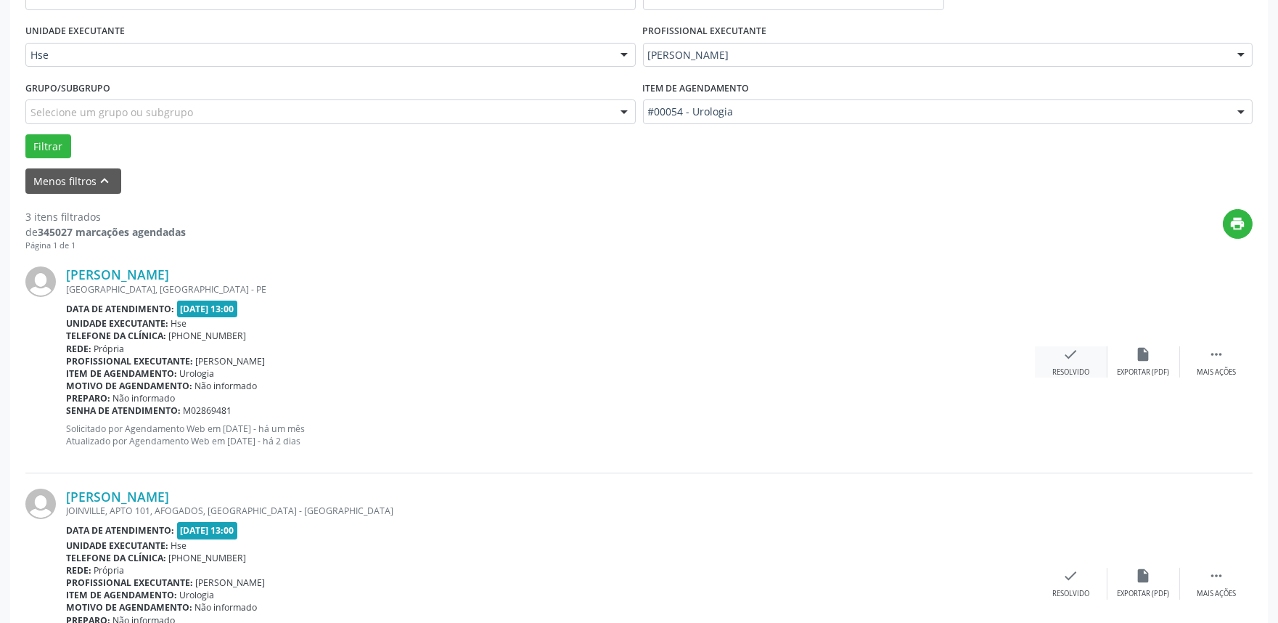
click at [1069, 354] on icon "check" at bounding box center [1071, 354] width 16 height 16
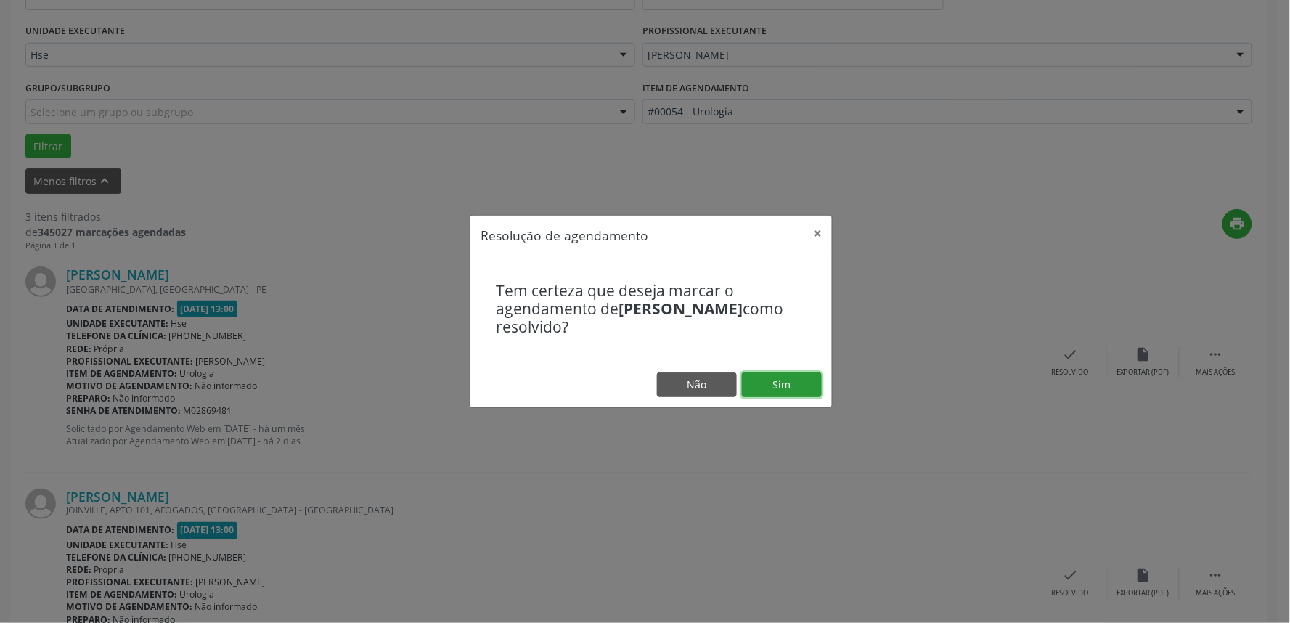
click at [786, 381] on button "Sim" at bounding box center [782, 384] width 80 height 25
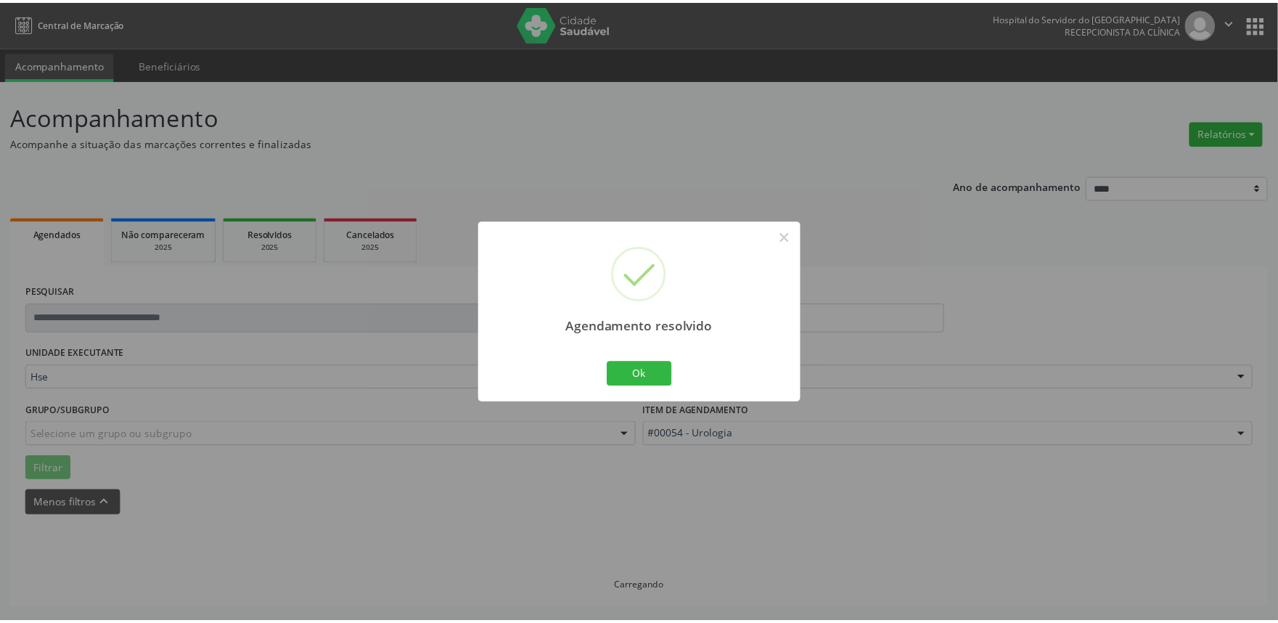
scroll to position [0, 0]
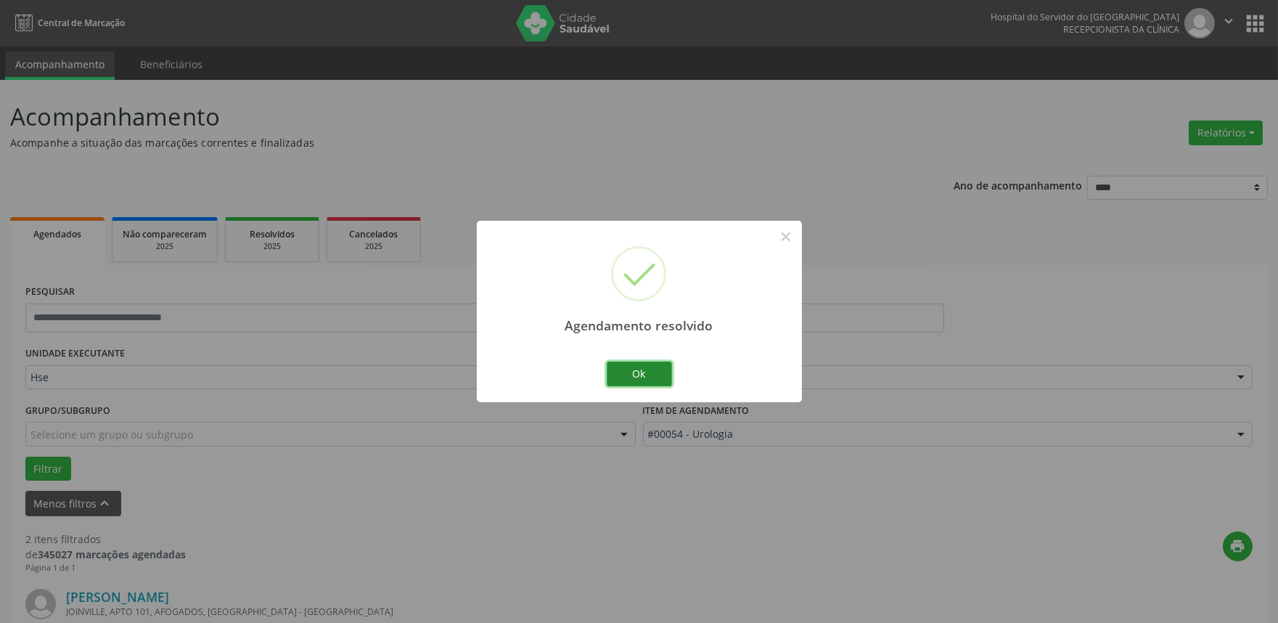
click at [651, 366] on button "Ok" at bounding box center [639, 373] width 65 height 25
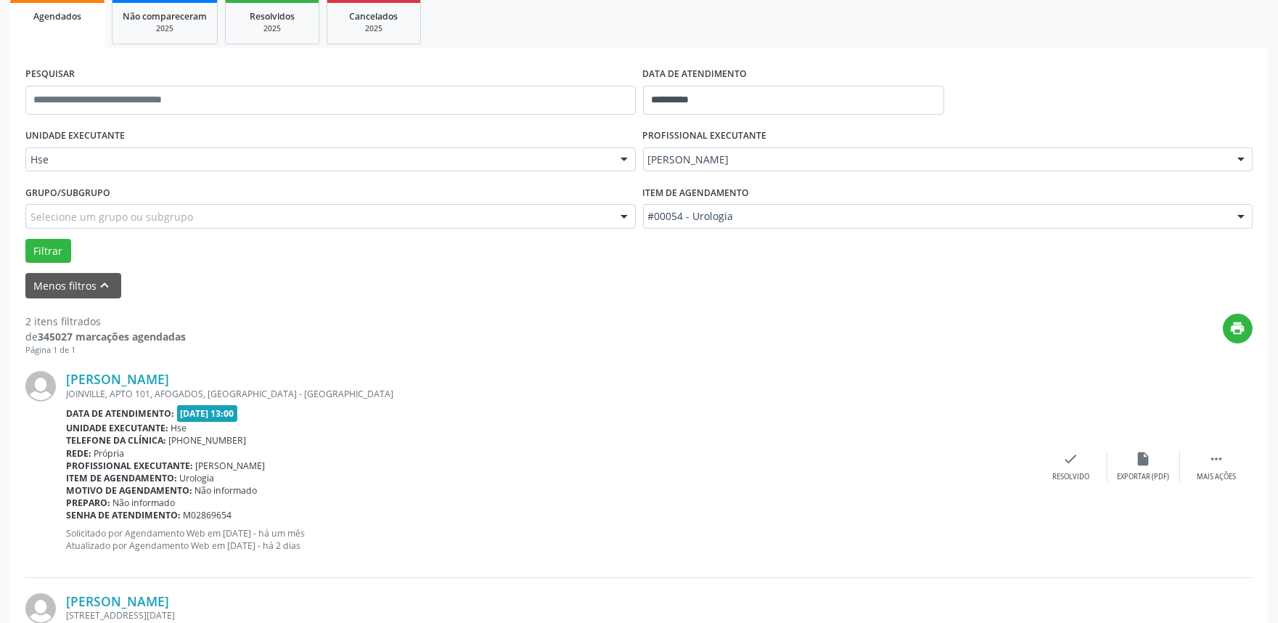
scroll to position [242, 0]
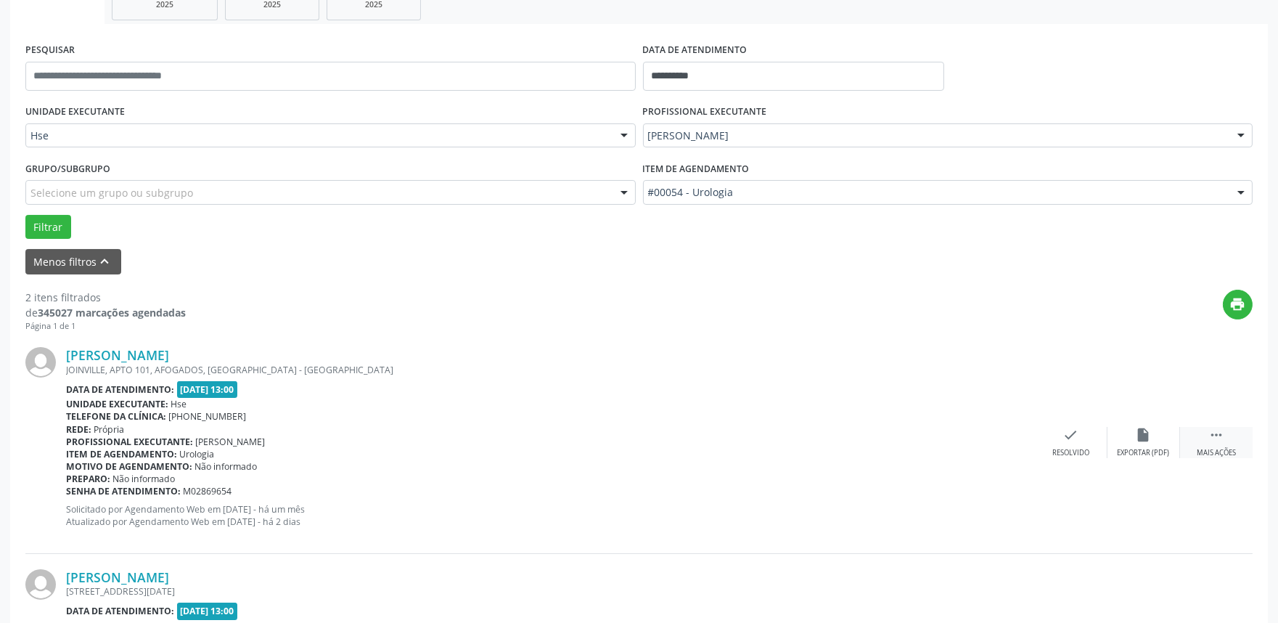
click at [1207, 438] on div " Mais ações" at bounding box center [1216, 442] width 73 height 31
click at [1140, 433] on icon "alarm_off" at bounding box center [1144, 435] width 16 height 16
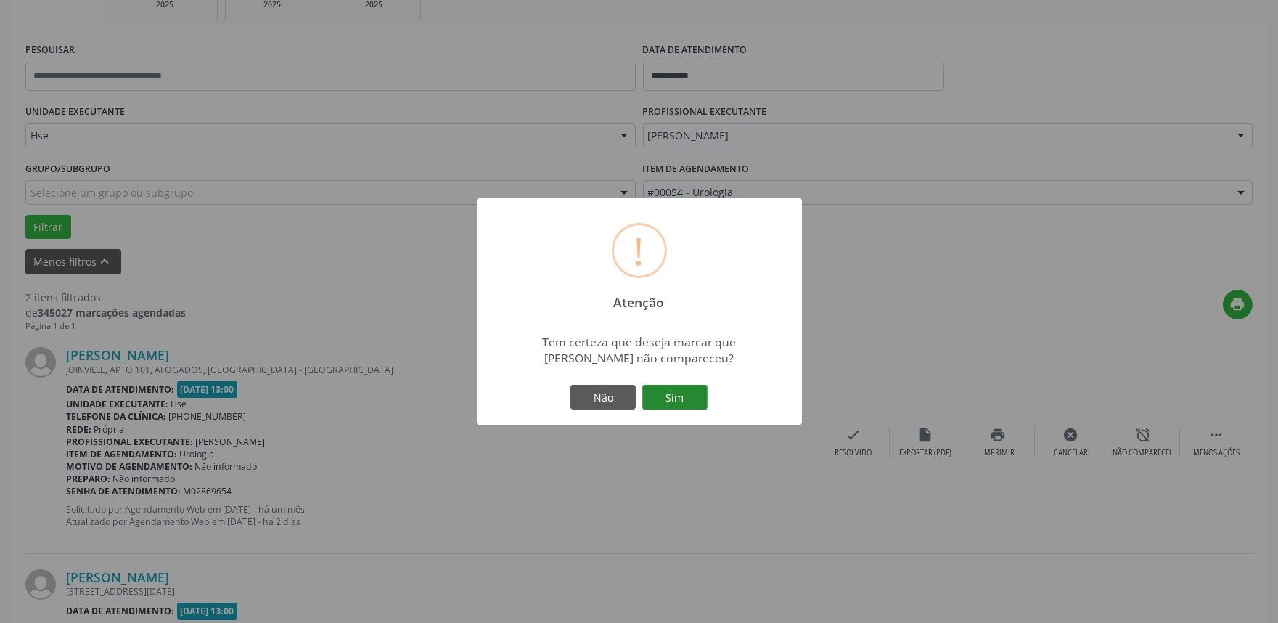
click at [680, 396] on button "Sim" at bounding box center [674, 397] width 65 height 25
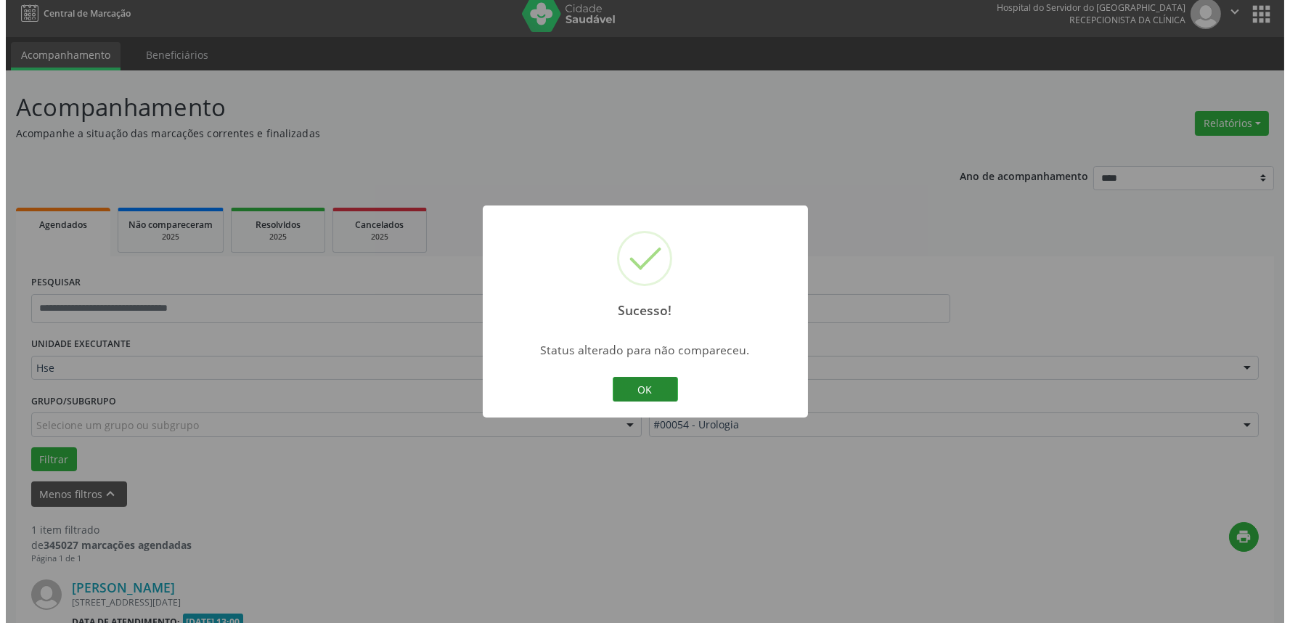
scroll to position [196, 0]
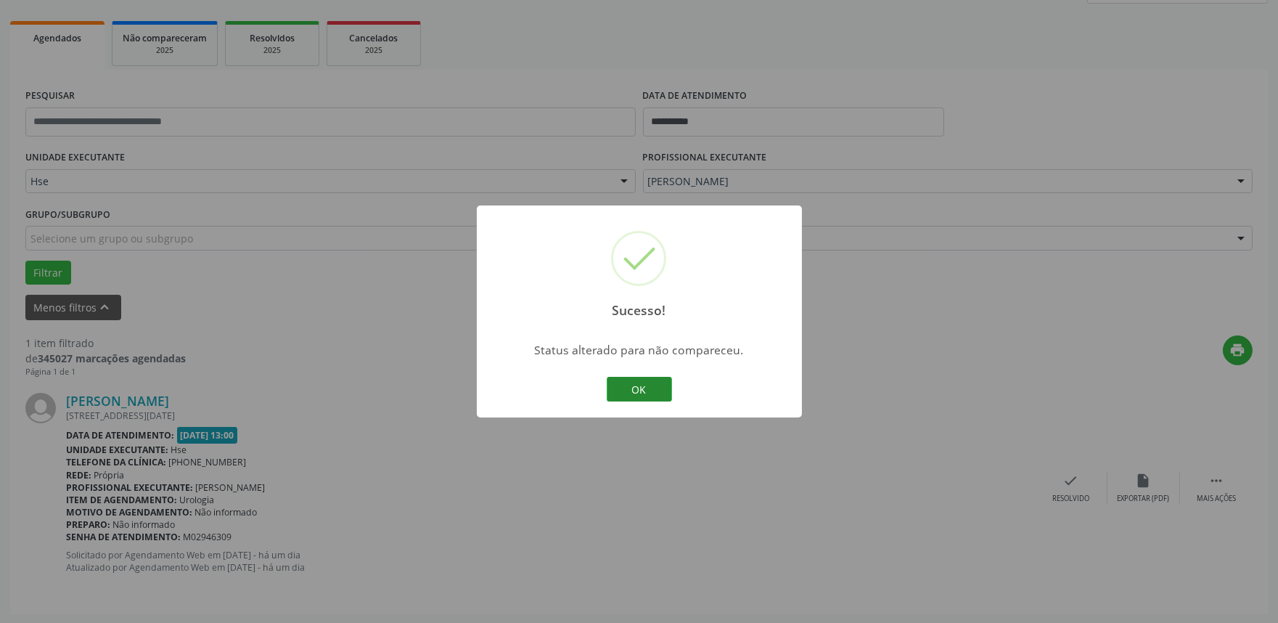
click at [637, 383] on button "OK" at bounding box center [639, 389] width 65 height 25
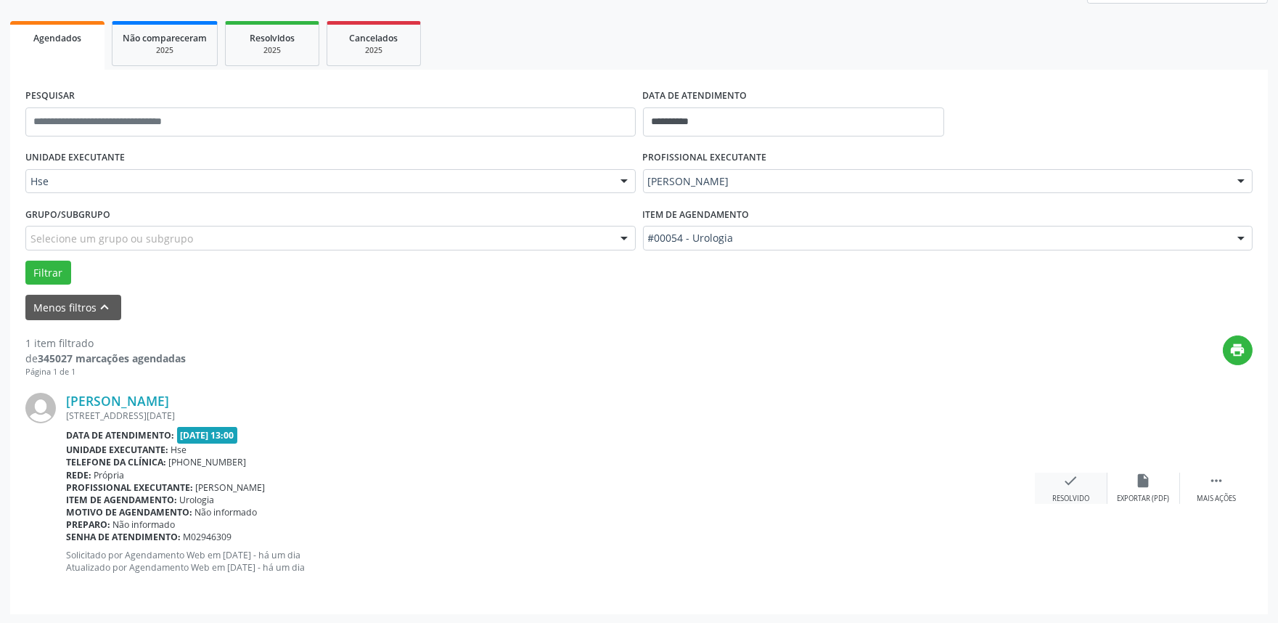
click at [1068, 502] on div "Resolvido" at bounding box center [1071, 499] width 37 height 10
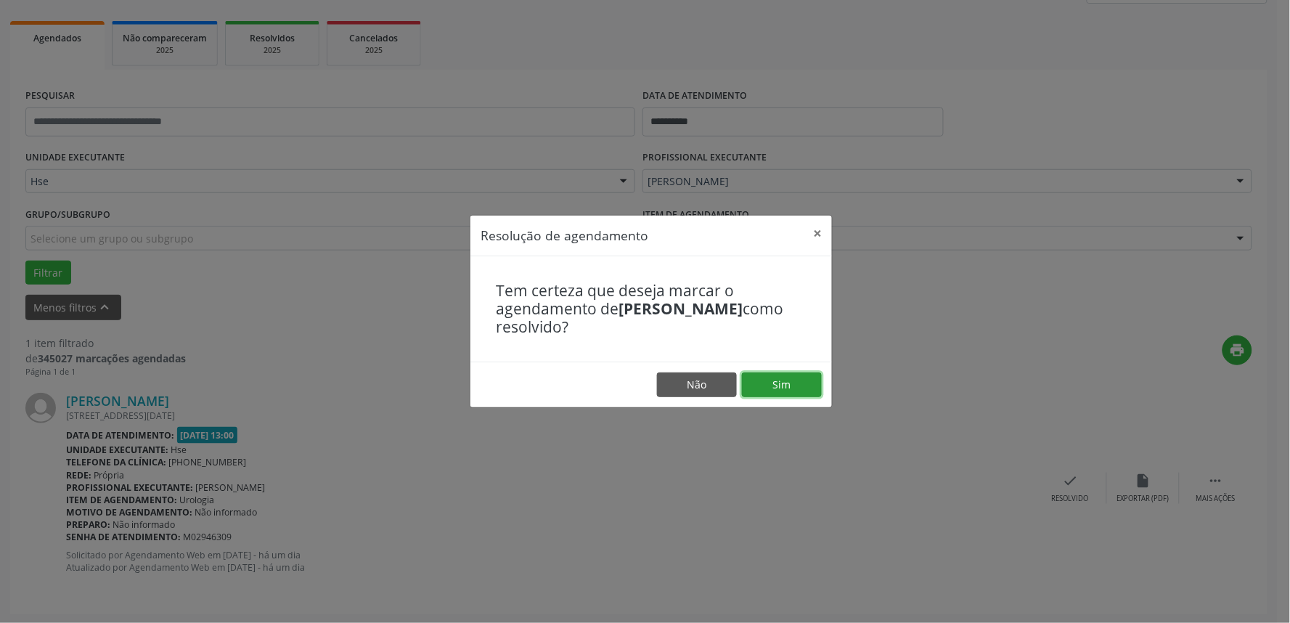
click at [770, 386] on button "Sim" at bounding box center [782, 384] width 80 height 25
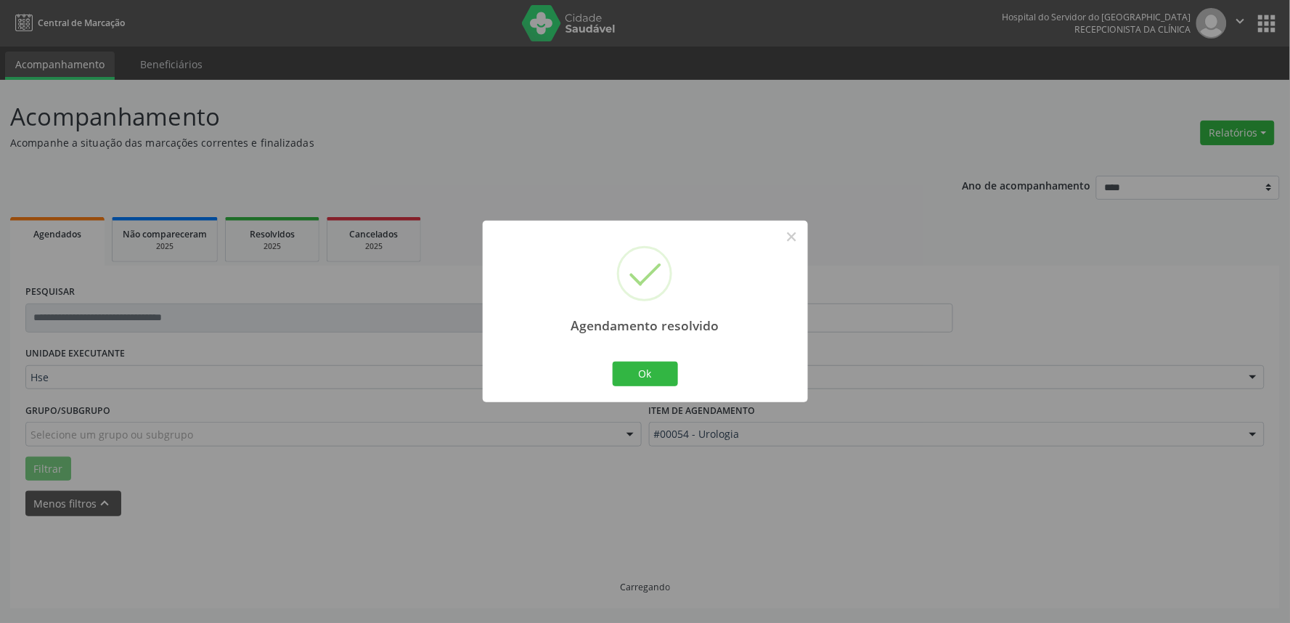
scroll to position [0, 0]
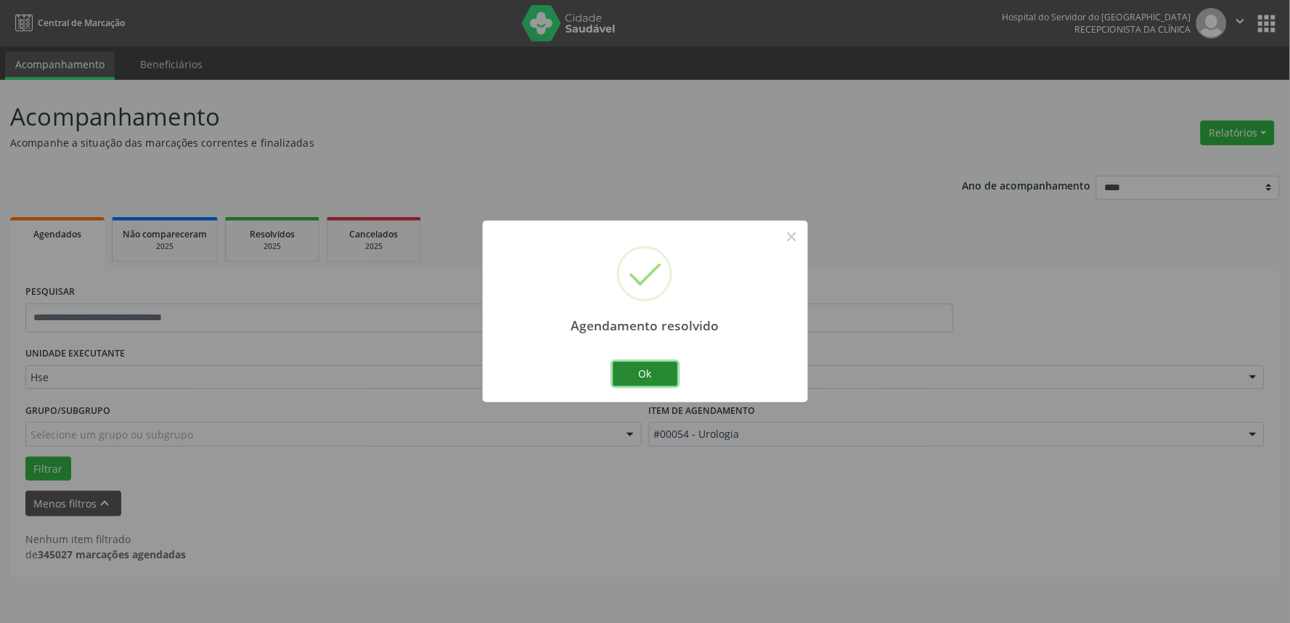
click at [647, 373] on button "Ok" at bounding box center [645, 373] width 65 height 25
